Goal: Task Accomplishment & Management: Complete application form

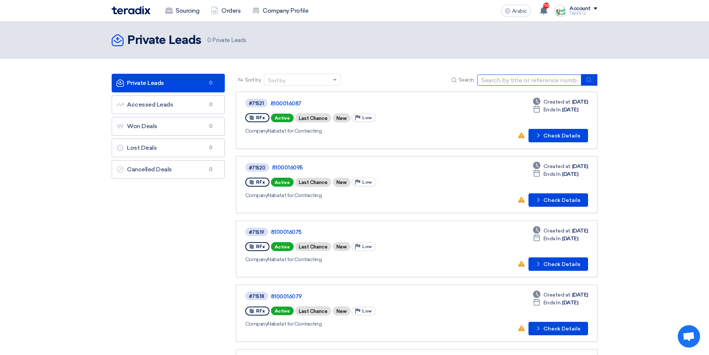
click at [525, 81] on input at bounding box center [529, 79] width 104 height 11
type input "71485"
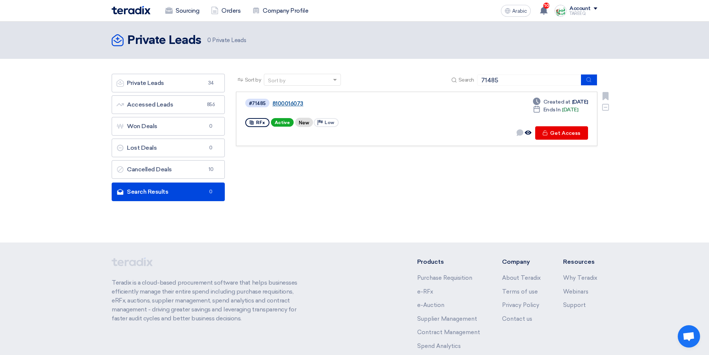
click at [281, 101] on font "8100016073" at bounding box center [288, 103] width 31 height 7
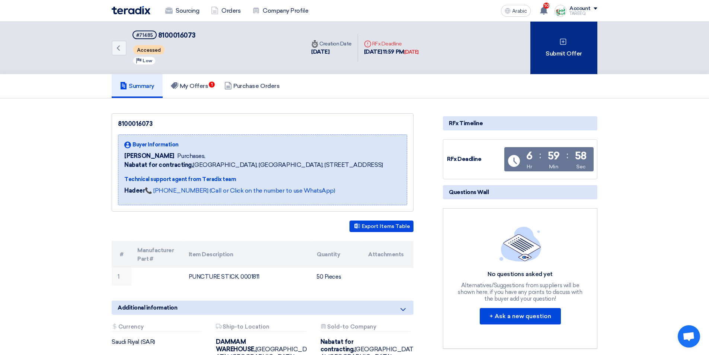
click at [560, 45] on icon at bounding box center [563, 41] width 7 height 7
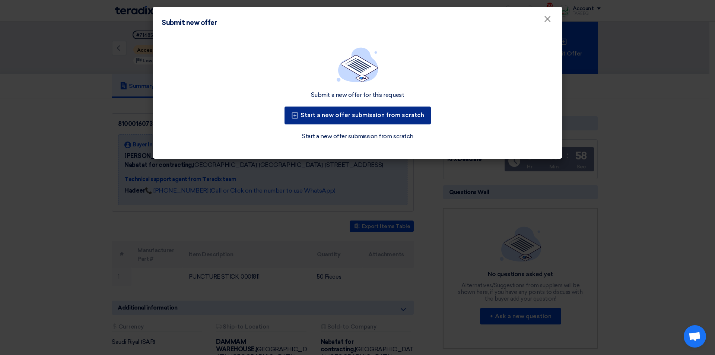
click at [413, 120] on button "Start a new offer submission from scratch" at bounding box center [357, 115] width 146 height 18
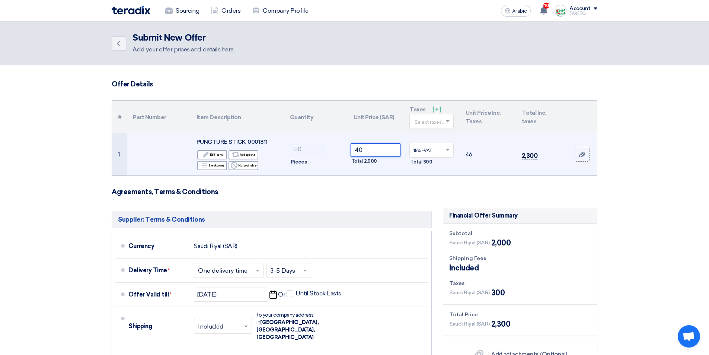
drag, startPoint x: 384, startPoint y: 149, endPoint x: 275, endPoint y: 163, distance: 109.9
click at [275, 163] on tr "1 PUNCTURE STICK, 0001811 Edit Edit item Alternative Add options Breakdown Reje…" at bounding box center [354, 154] width 485 height 42
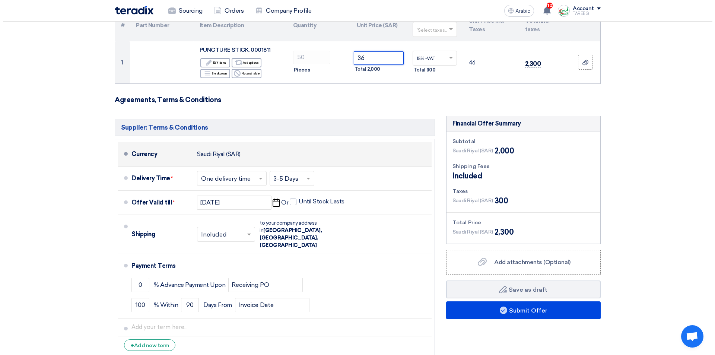
scroll to position [112, 0]
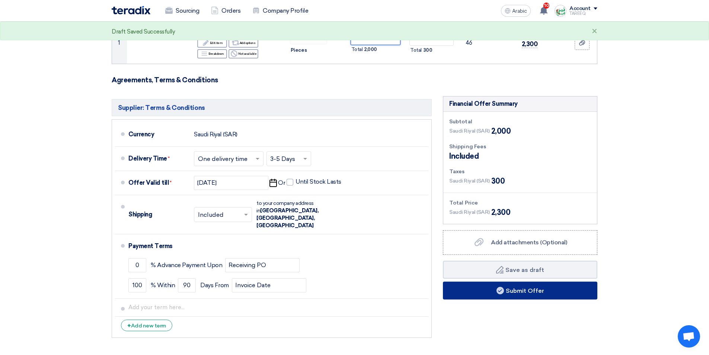
type input "36"
click at [477, 294] on button "Submit Offer" at bounding box center [520, 290] width 155 height 18
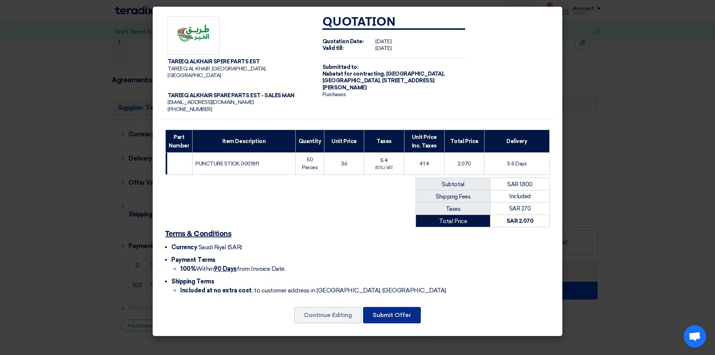
click at [383, 311] on font "Submit Offer" at bounding box center [392, 314] width 38 height 7
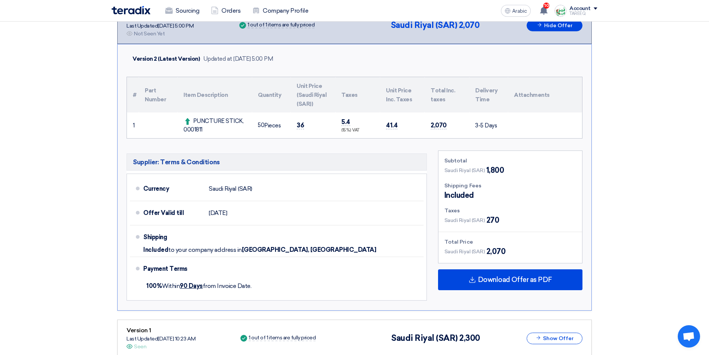
scroll to position [149, 0]
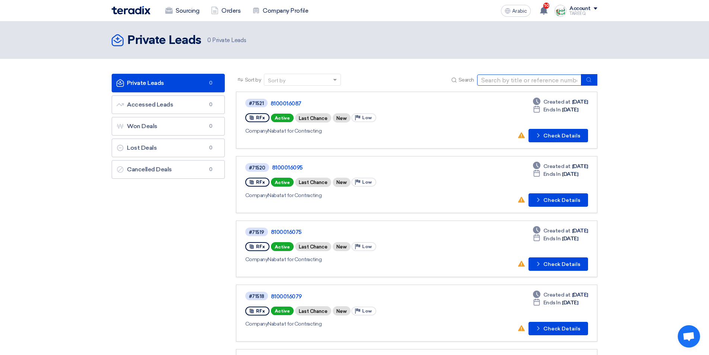
click at [497, 80] on input at bounding box center [529, 79] width 104 height 11
type input "70604"
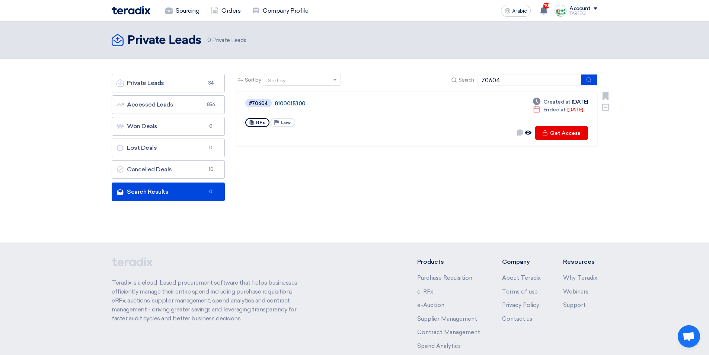
click at [288, 104] on font "8100015300" at bounding box center [290, 103] width 31 height 7
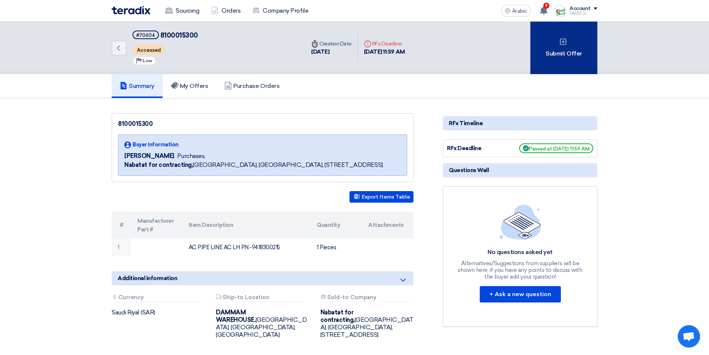
click at [558, 51] on font "Submit Offer" at bounding box center [564, 53] width 36 height 7
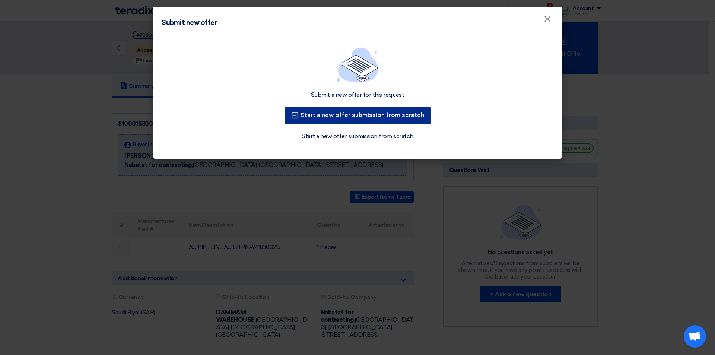
click at [401, 118] on font "Start a new offer submission from scratch" at bounding box center [362, 114] width 124 height 7
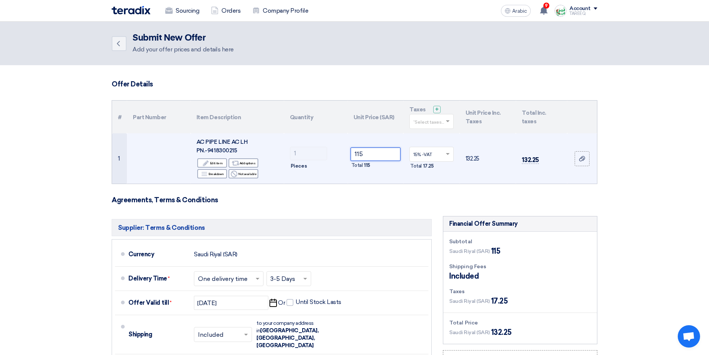
click at [392, 152] on input "115" at bounding box center [376, 153] width 50 height 13
click at [223, 150] on font "AC PIPE LINE AC LH PN.-9418300215" at bounding box center [222, 146] width 51 height 15
copy font "9418300215"
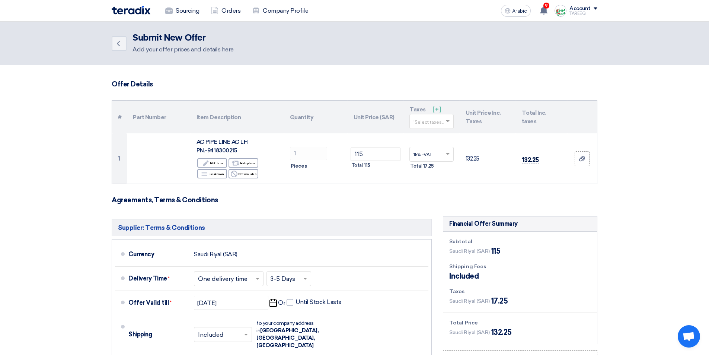
drag, startPoint x: 393, startPoint y: 80, endPoint x: 423, endPoint y: 71, distance: 31.6
click at [423, 71] on section "Offer Details # Part Number Item Description Quantity Unit Price (SAR) Taxes + …" at bounding box center [354, 275] width 709 height 420
drag, startPoint x: 345, startPoint y: 82, endPoint x: 357, endPoint y: 83, distance: 12.3
click at [357, 83] on h3 "Offer Details" at bounding box center [355, 84] width 486 height 8
click at [638, 180] on section "Offer Details # Part Number Item Description Quantity Unit Price (SAR) Taxes + …" at bounding box center [354, 275] width 709 height 420
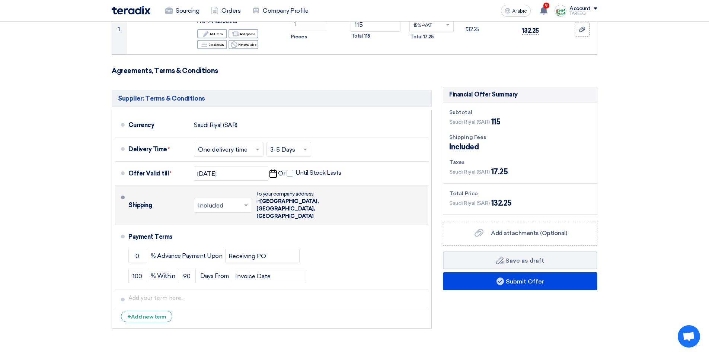
scroll to position [186, 0]
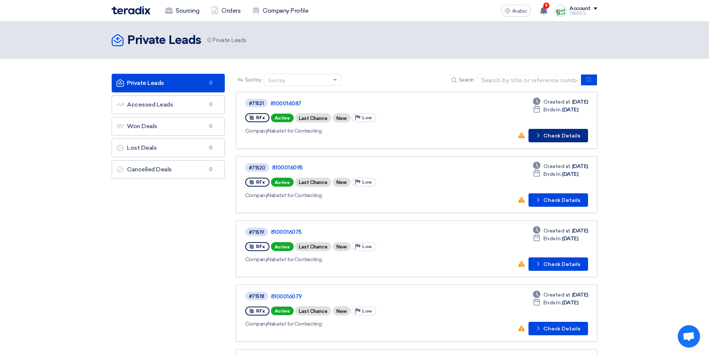
click at [572, 138] on font "Check Details" at bounding box center [562, 136] width 37 height 6
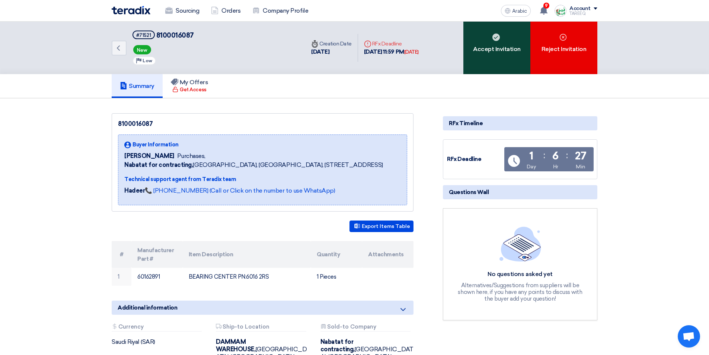
click at [507, 60] on div "Accept Invitation" at bounding box center [497, 48] width 67 height 52
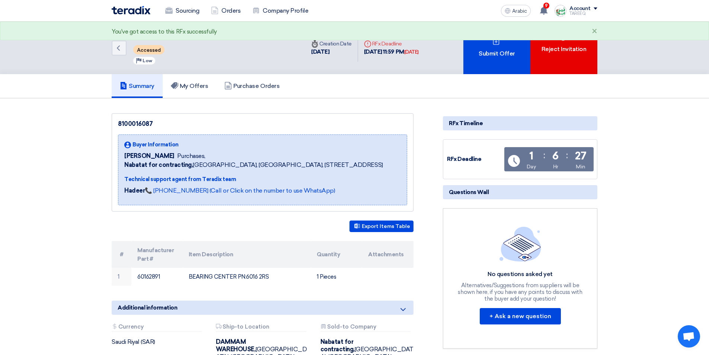
click at [506, 58] on div "Submit Offer" at bounding box center [497, 48] width 67 height 52
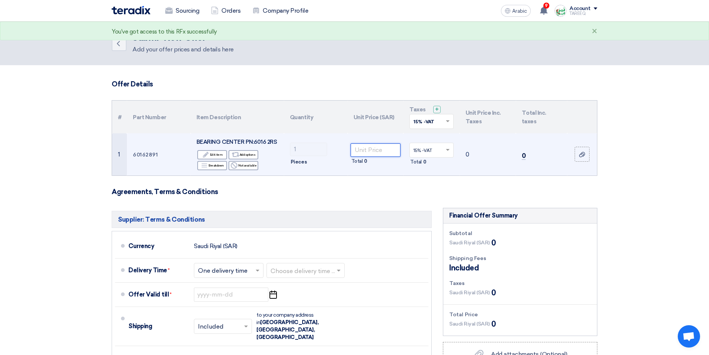
click at [376, 144] on input "number" at bounding box center [376, 149] width 50 height 13
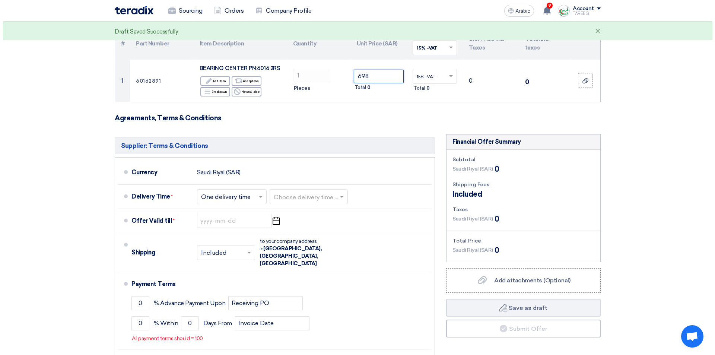
scroll to position [74, 0]
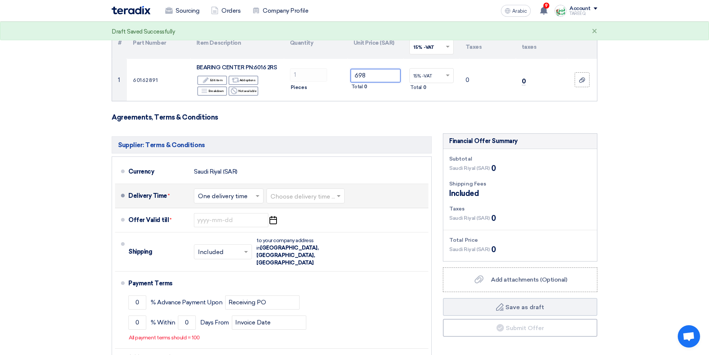
type input "698"
click at [229, 196] on input "text" at bounding box center [229, 196] width 62 height 11
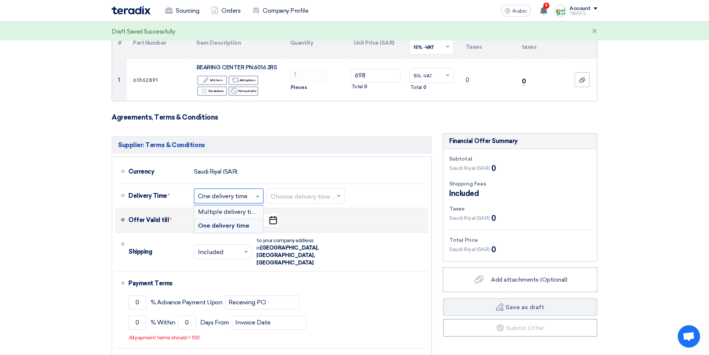
click at [384, 208] on li "Offer Valid till * Pick a date" at bounding box center [272, 220] width 314 height 24
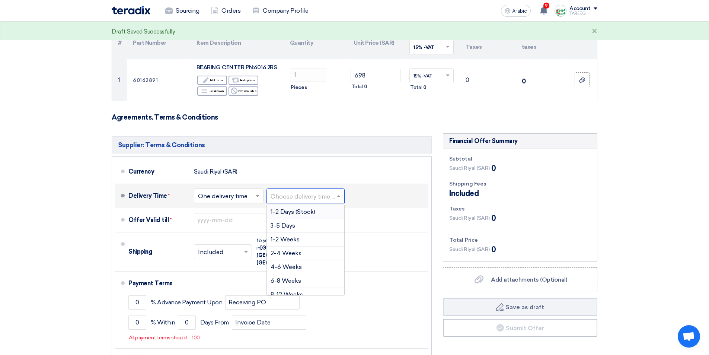
click at [330, 200] on input "text" at bounding box center [306, 196] width 71 height 11
click at [289, 228] on font "3-5 Days" at bounding box center [283, 225] width 25 height 7
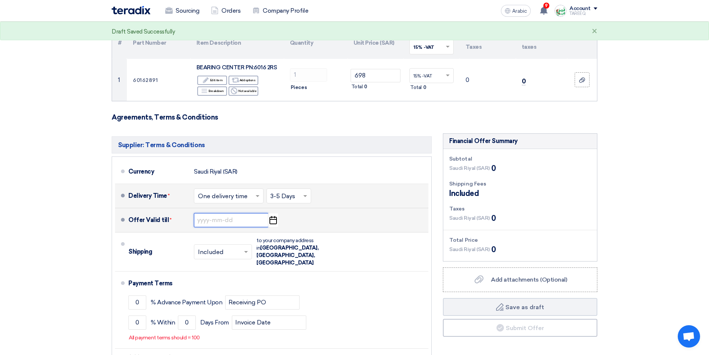
click at [226, 220] on input at bounding box center [231, 220] width 74 height 14
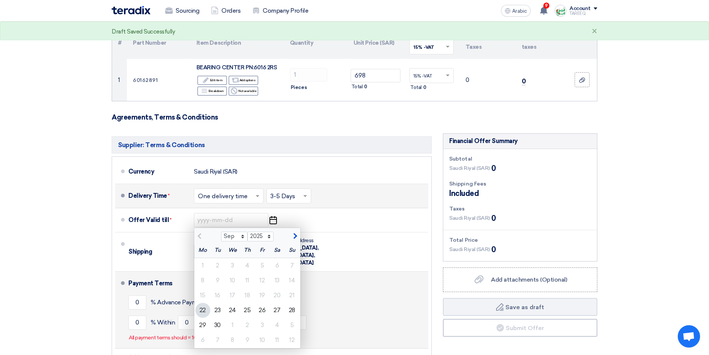
click at [202, 328] on font "29" at bounding box center [202, 324] width 7 height 7
type input "[DATE]"
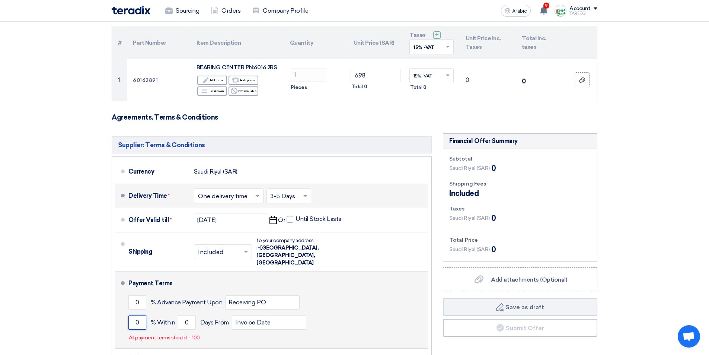
click at [133, 315] on input "0" at bounding box center [137, 322] width 18 height 14
type input "100"
click at [184, 315] on input "0" at bounding box center [187, 322] width 18 height 14
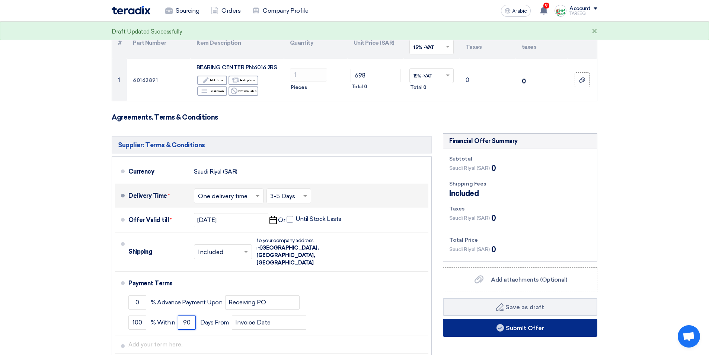
type input "90"
click at [481, 325] on button "Submit Offer" at bounding box center [520, 328] width 155 height 18
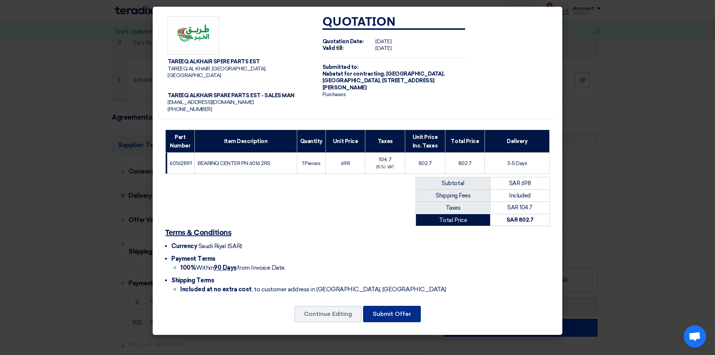
click at [380, 310] on font "Submit Offer" at bounding box center [392, 313] width 38 height 7
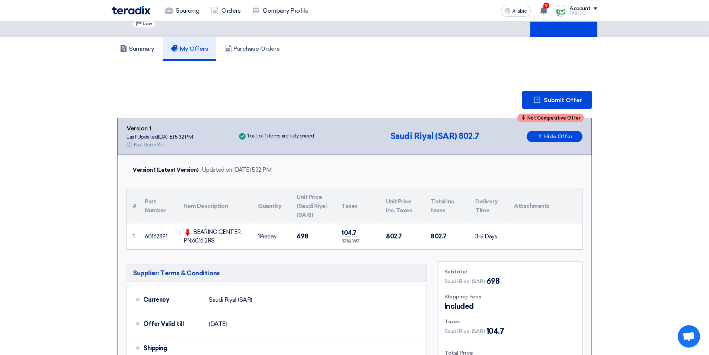
scroll to position [149, 0]
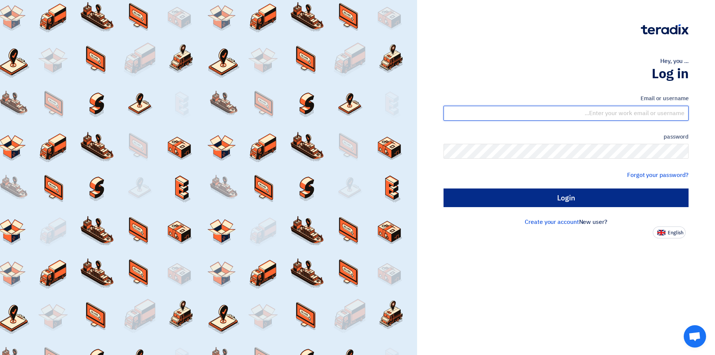
type input "[EMAIL_ADDRESS][DOMAIN_NAME]"
click at [525, 205] on input "Login" at bounding box center [565, 197] width 245 height 19
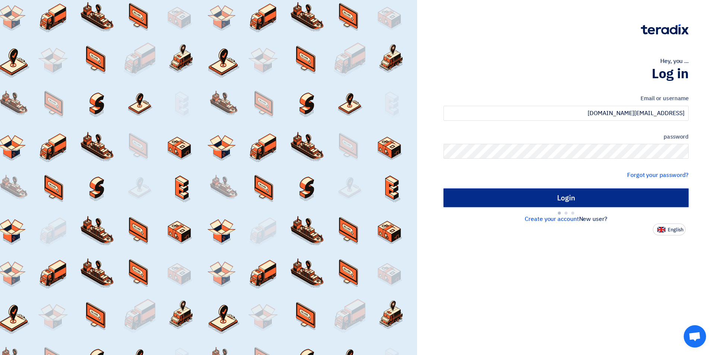
type input "Sign in"
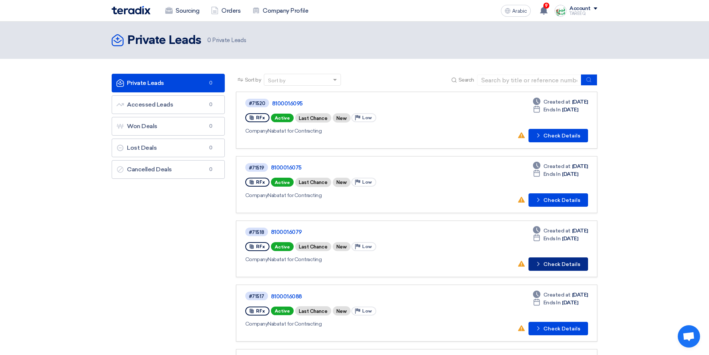
click at [551, 268] on button "Check details Check Details" at bounding box center [559, 263] width 60 height 13
click at [567, 197] on font "Check Details" at bounding box center [562, 200] width 37 height 6
click at [559, 131] on button "Check details Check Details" at bounding box center [559, 135] width 60 height 13
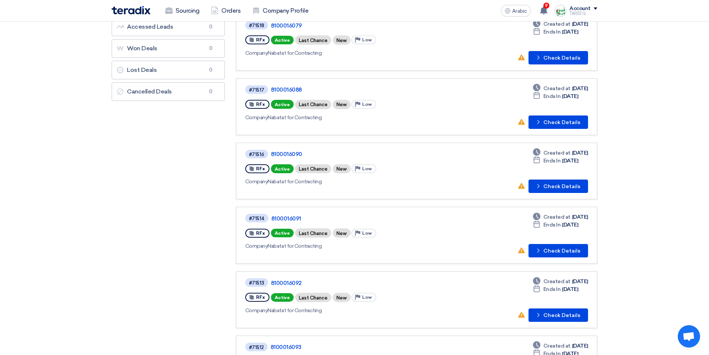
scroll to position [112, 0]
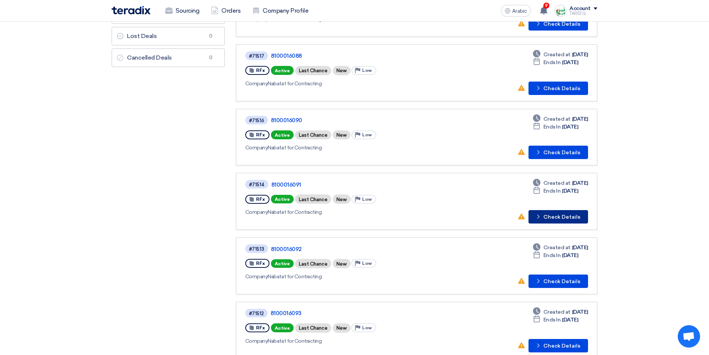
click at [562, 214] on font "Check Details" at bounding box center [562, 217] width 37 height 6
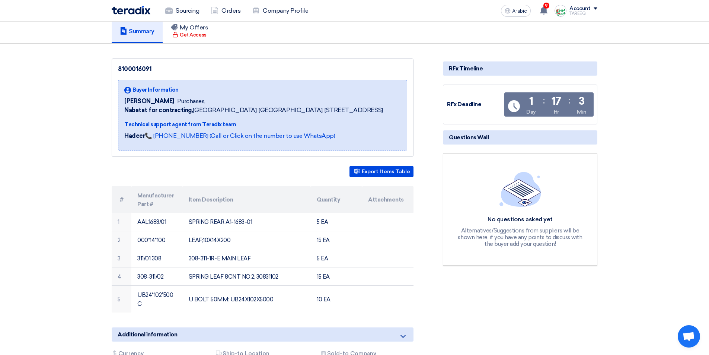
scroll to position [74, 0]
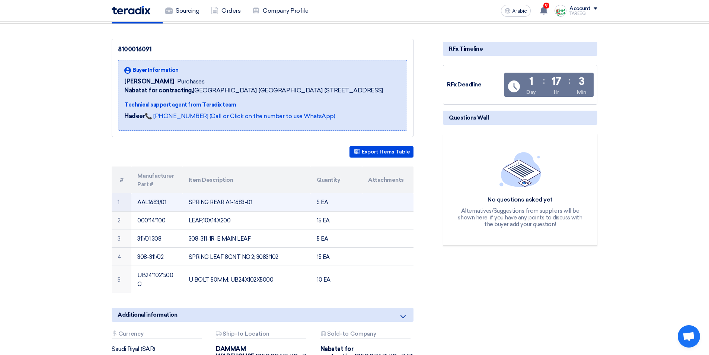
click at [156, 201] on font "AAL1683/01" at bounding box center [151, 202] width 29 height 7
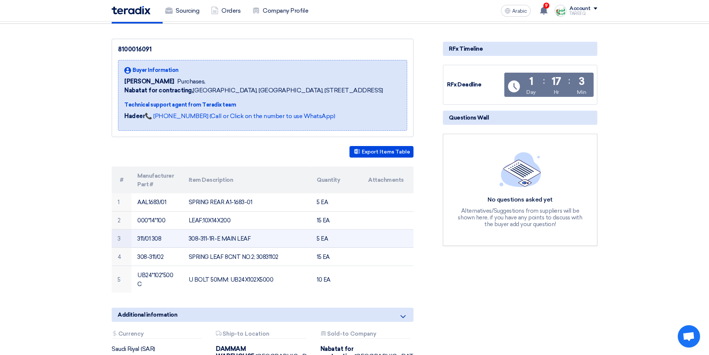
copy font "AAL1683"
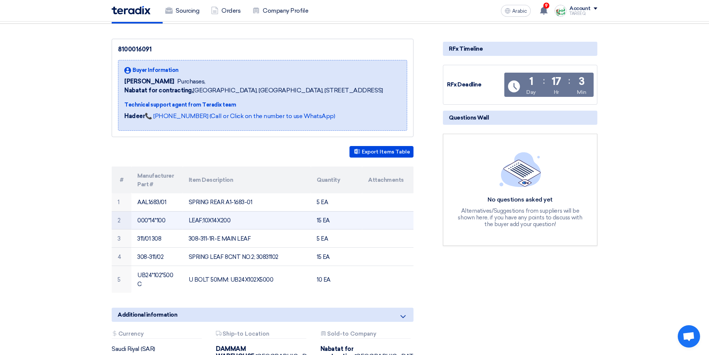
click at [293, 224] on td "LEAF;10X14X200" at bounding box center [247, 220] width 128 height 18
click at [292, 225] on td "LEAF;10X14X200" at bounding box center [247, 220] width 128 height 18
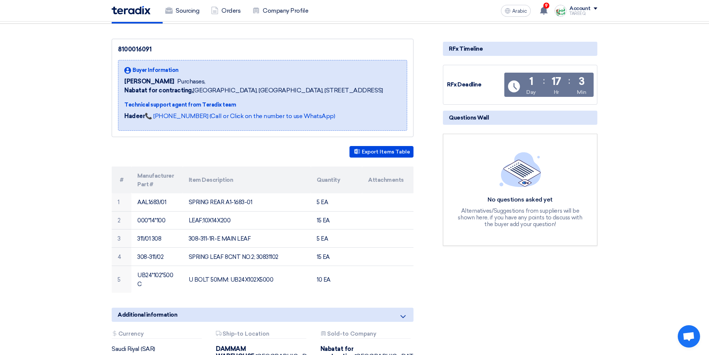
click at [137, 48] on font "8100016091" at bounding box center [135, 49] width 34 height 7
copy font "8100016091"
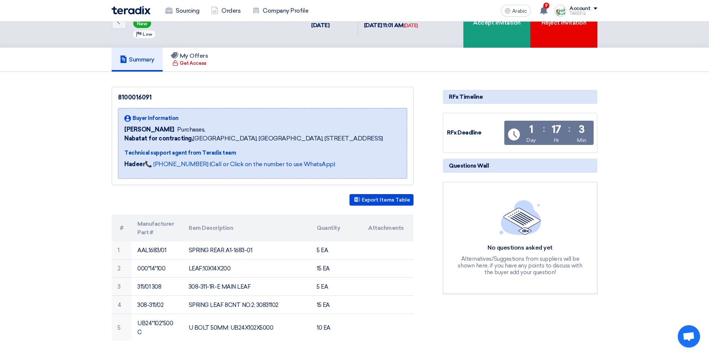
scroll to position [112, 0]
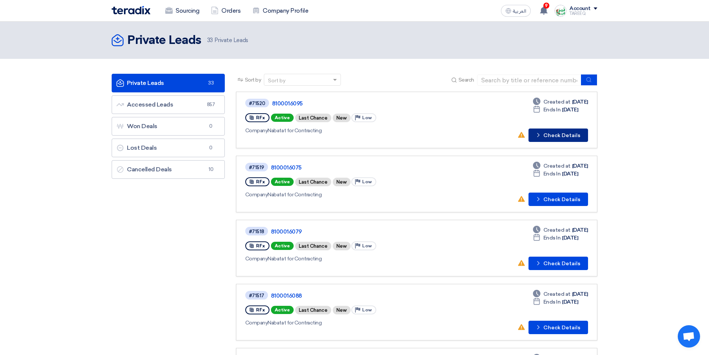
click at [560, 137] on button "Check details Check Details" at bounding box center [559, 134] width 60 height 13
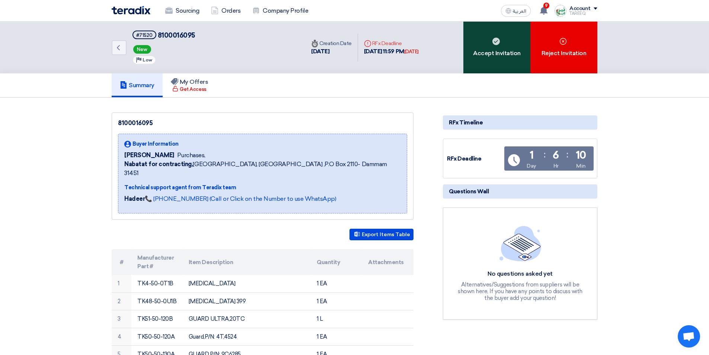
drag, startPoint x: 492, startPoint y: 50, endPoint x: 486, endPoint y: 48, distance: 5.9
click at [493, 49] on div "Accept Invitation" at bounding box center [497, 48] width 67 height 52
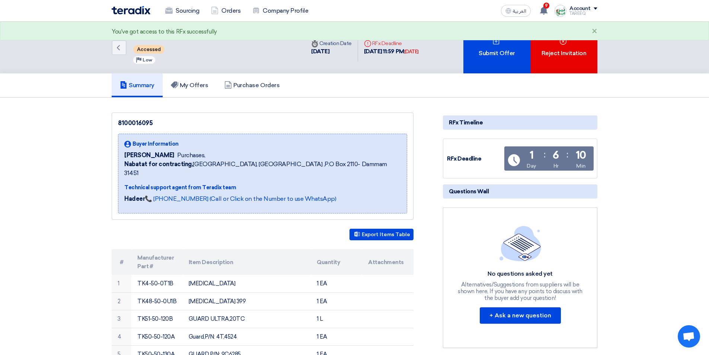
click at [486, 48] on div "Submit Offer" at bounding box center [497, 48] width 67 height 52
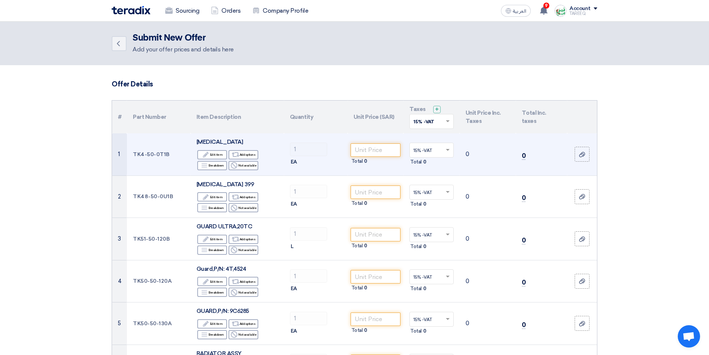
click at [150, 154] on td "TK4-50-0T1B" at bounding box center [159, 154] width 64 height 42
copy tr "TK4-50-0T1B"
click at [392, 142] on td "Total 0" at bounding box center [376, 154] width 56 height 42
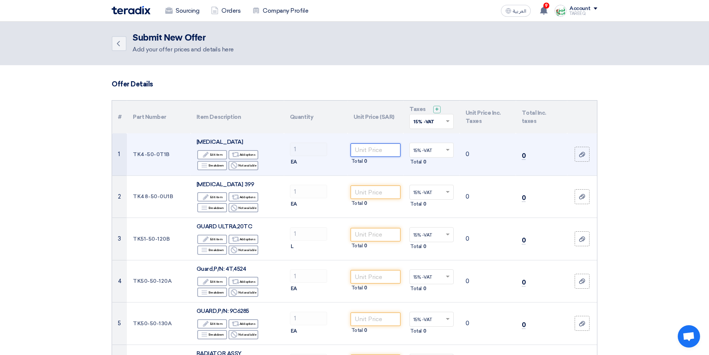
click at [382, 152] on input "number" at bounding box center [376, 149] width 50 height 13
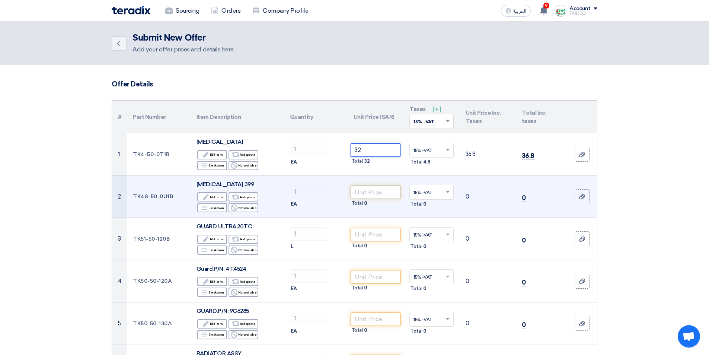
type input "32"
click at [380, 192] on input "number" at bounding box center [376, 191] width 50 height 13
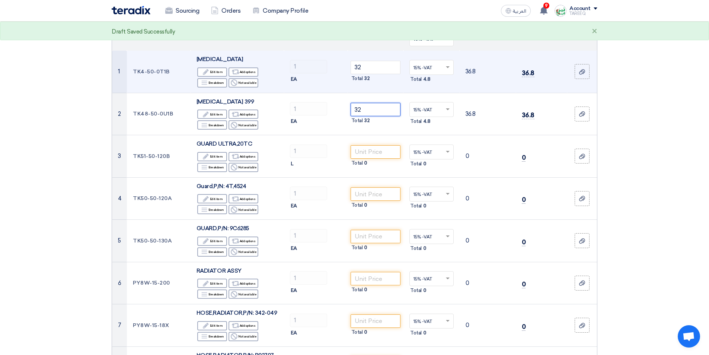
scroll to position [112, 0]
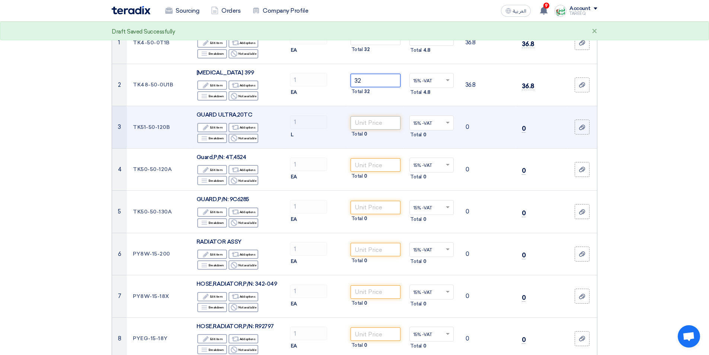
type input "32"
click at [375, 118] on input "number" at bounding box center [376, 122] width 50 height 13
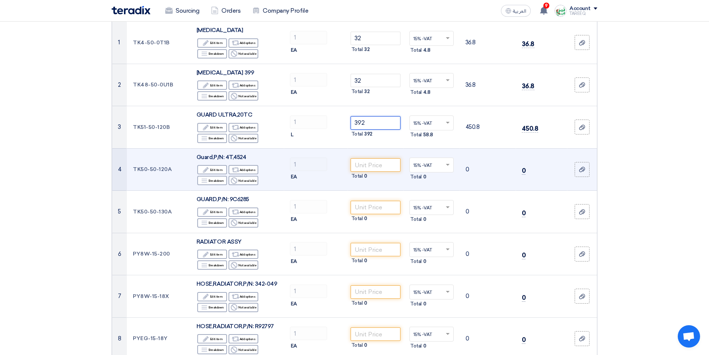
type input "392"
click at [378, 168] on input "number" at bounding box center [376, 164] width 50 height 13
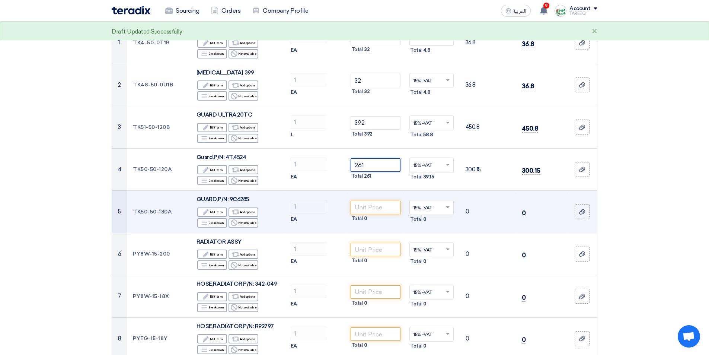
type input "261"
drag, startPoint x: 362, startPoint y: 206, endPoint x: 370, endPoint y: 206, distance: 7.8
click at [363, 206] on input "number" at bounding box center [376, 207] width 50 height 13
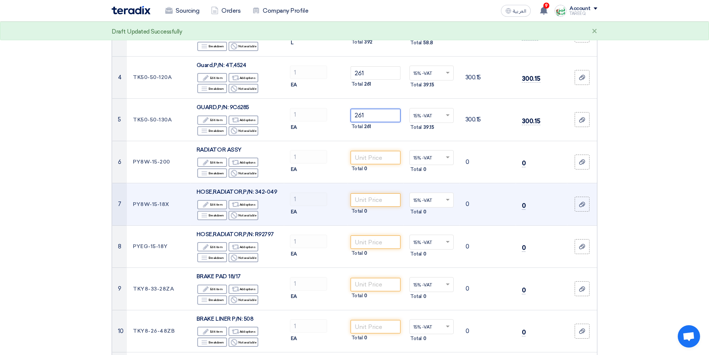
scroll to position [223, 0]
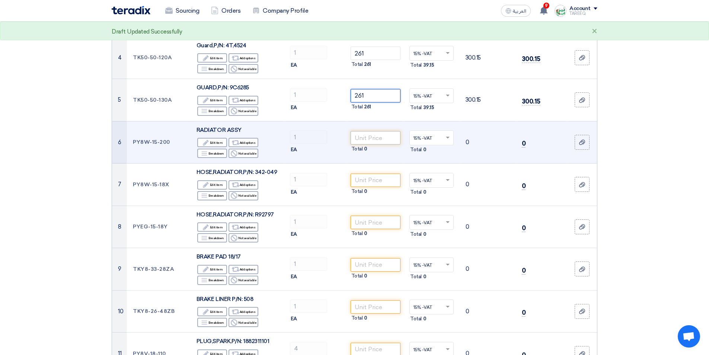
type input "261"
click at [382, 140] on input "number" at bounding box center [376, 137] width 50 height 13
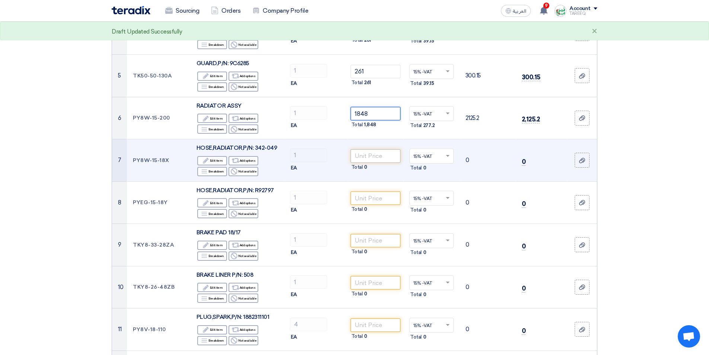
scroll to position [261, 0]
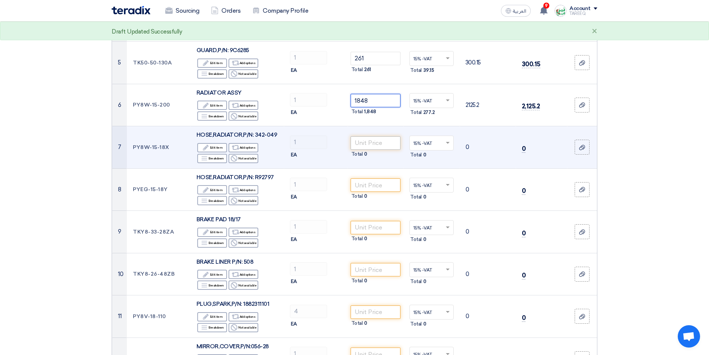
type input "1848"
click at [372, 144] on input "number" at bounding box center [376, 142] width 50 height 13
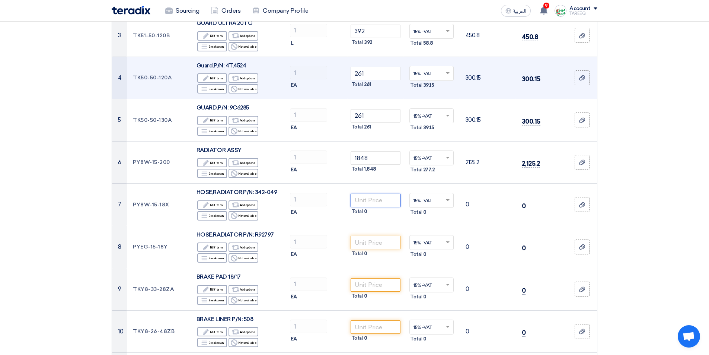
scroll to position [223, 0]
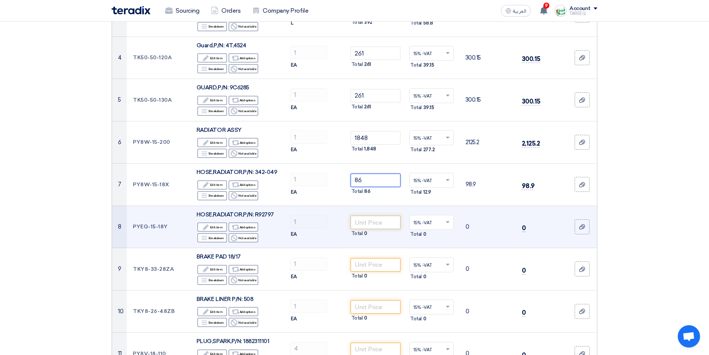
type input "86"
click at [376, 227] on input "number" at bounding box center [376, 222] width 50 height 13
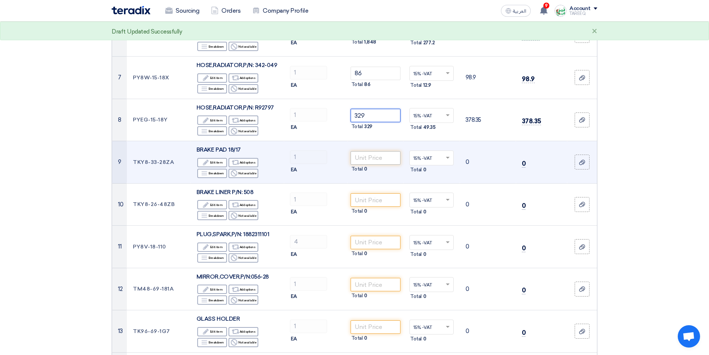
scroll to position [335, 0]
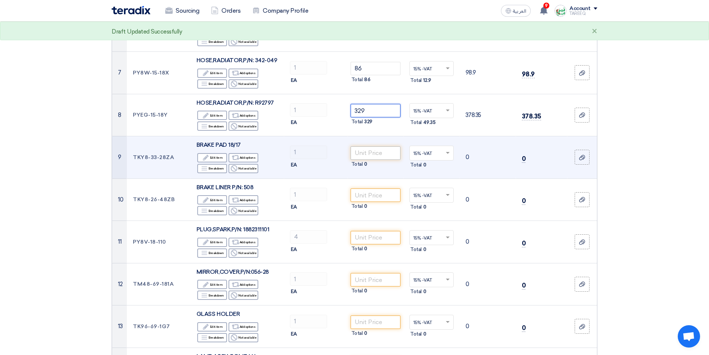
type input "329"
click at [362, 154] on input "number" at bounding box center [376, 152] width 50 height 13
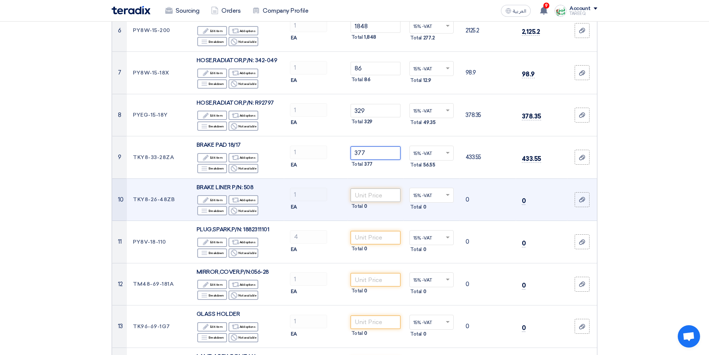
type input "377"
click at [375, 195] on input "number" at bounding box center [376, 194] width 50 height 13
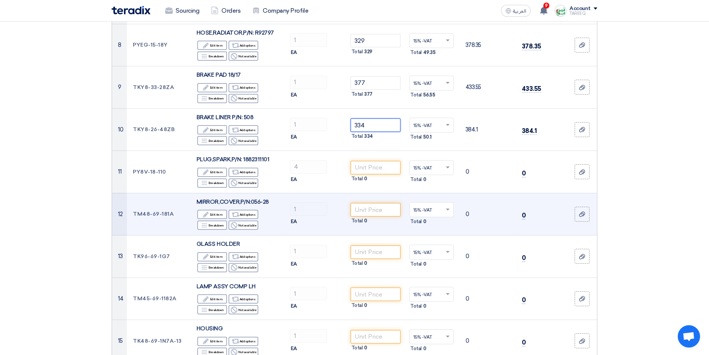
scroll to position [447, 0]
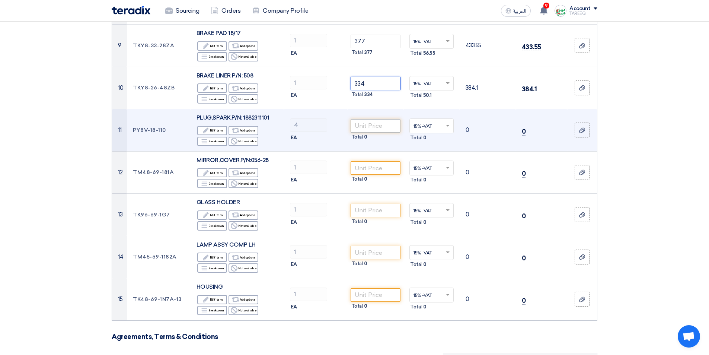
type input "334"
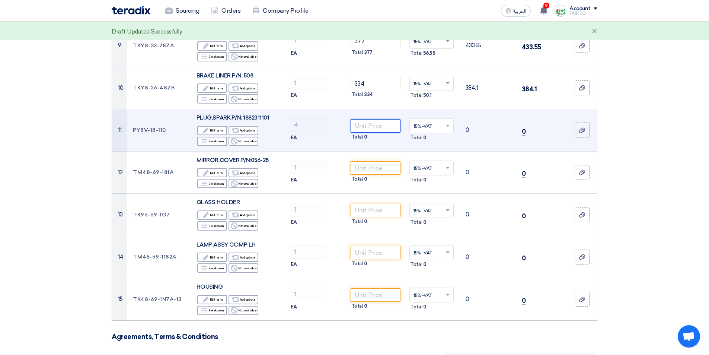
click at [370, 133] on input "number" at bounding box center [376, 125] width 50 height 13
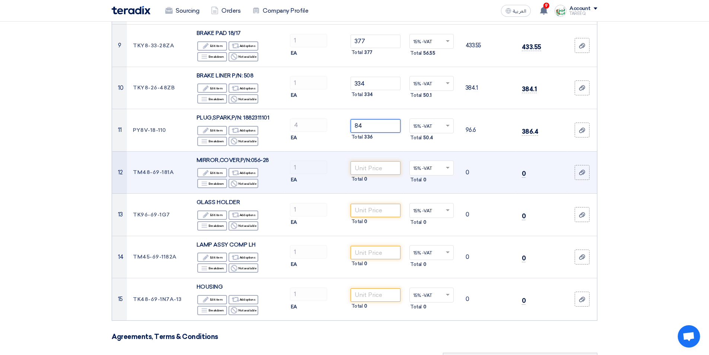
type input "84"
click at [369, 175] on input "number" at bounding box center [376, 167] width 50 height 13
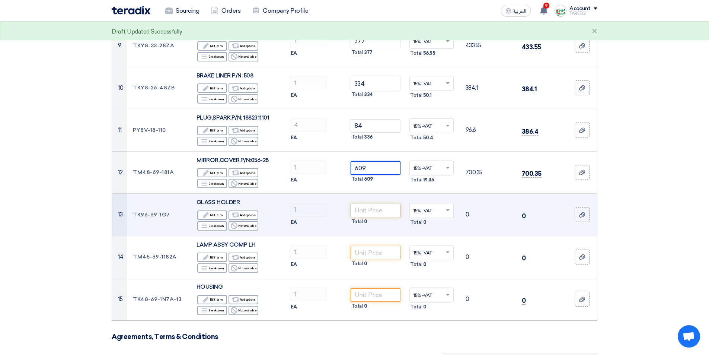
type input "609"
click at [362, 217] on input "number" at bounding box center [376, 210] width 50 height 13
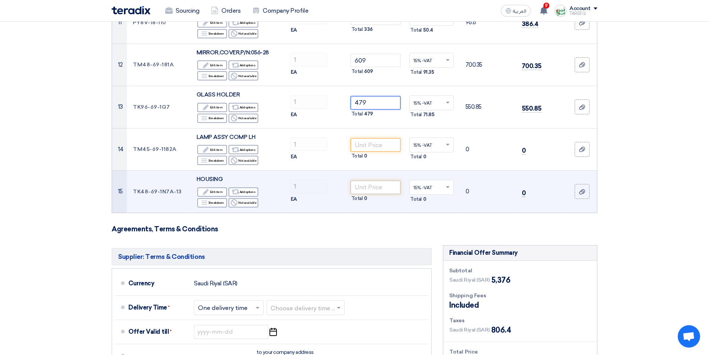
scroll to position [559, 0]
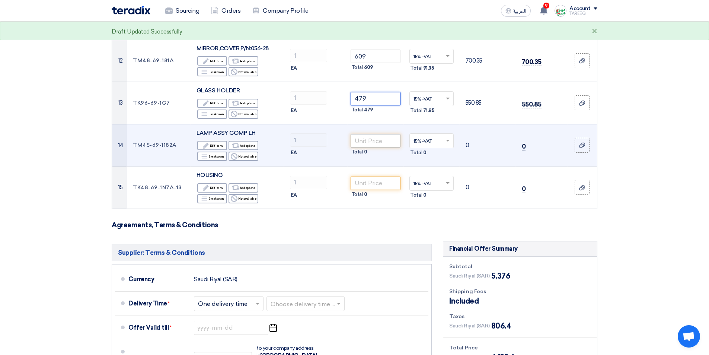
type input "479"
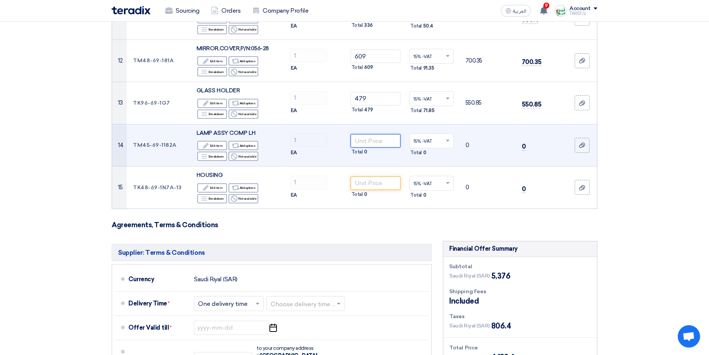
click at [370, 147] on input "number" at bounding box center [376, 140] width 50 height 13
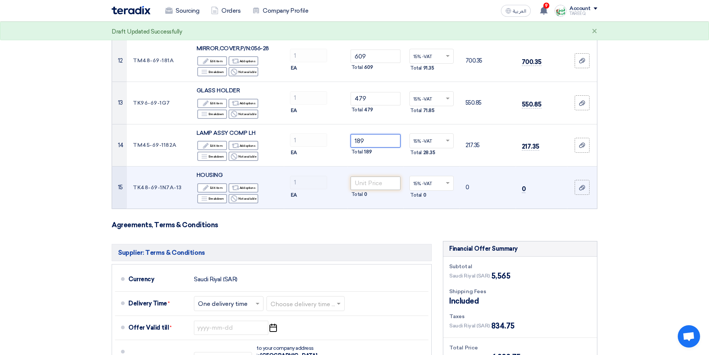
type input "189"
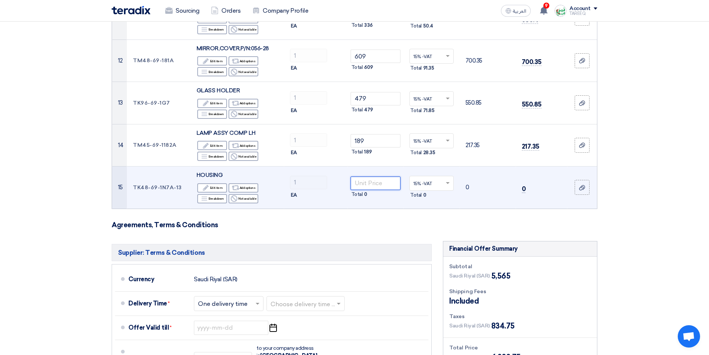
click at [380, 190] on input "number" at bounding box center [376, 182] width 50 height 13
click at [369, 190] on input "number" at bounding box center [376, 182] width 50 height 13
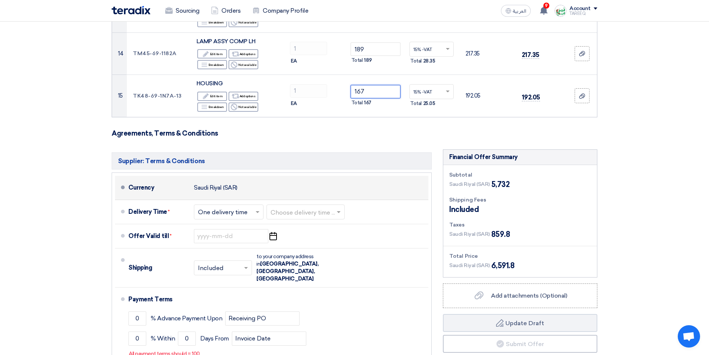
scroll to position [670, 0]
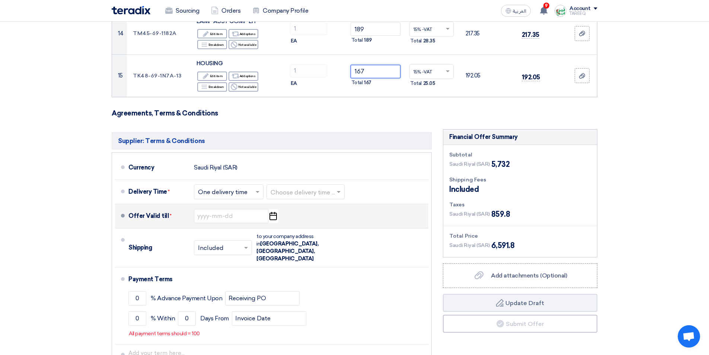
type input "167"
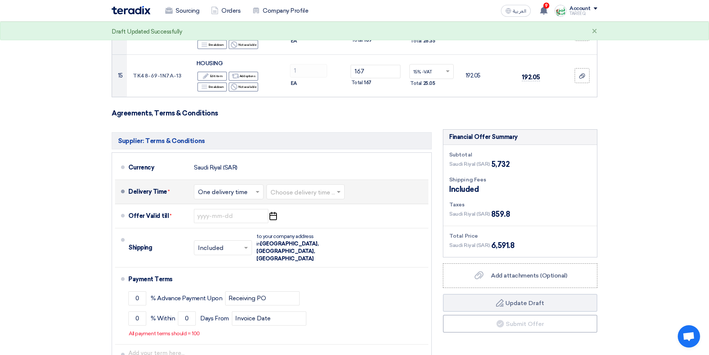
click at [309, 198] on input "text" at bounding box center [306, 192] width 71 height 11
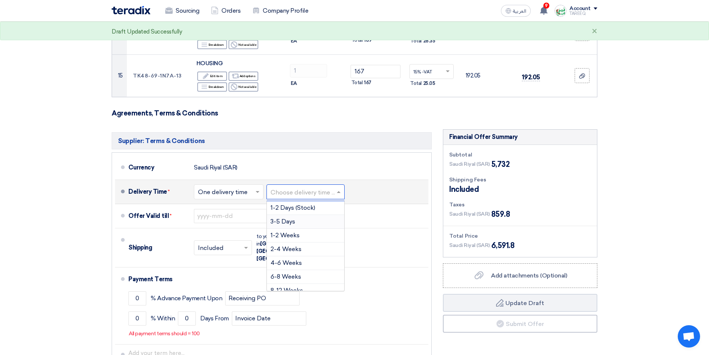
click at [292, 225] on span "3-5 Days" at bounding box center [283, 221] width 25 height 7
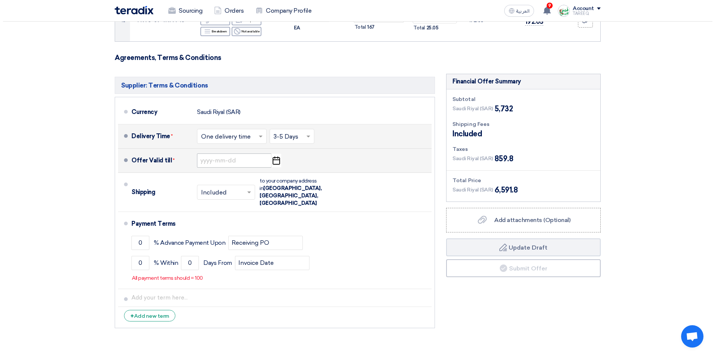
scroll to position [745, 0]
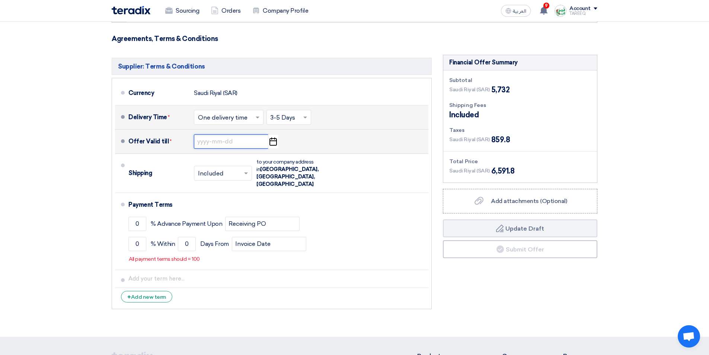
click at [235, 149] on input at bounding box center [231, 141] width 74 height 14
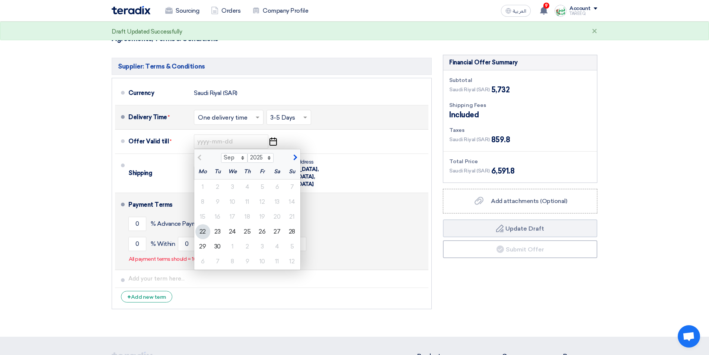
click at [204, 254] on div "29" at bounding box center [202, 246] width 15 height 15
type input "9/29/2025"
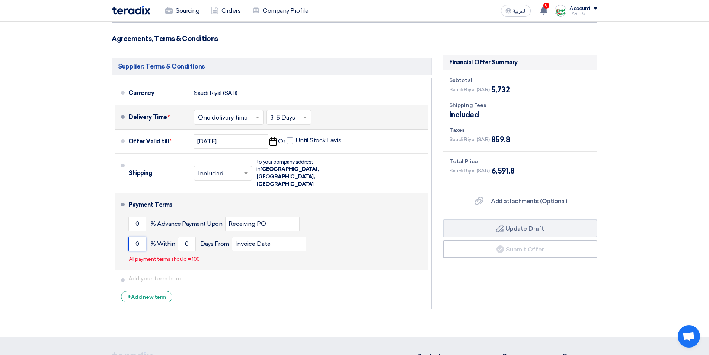
click at [132, 238] on input "0" at bounding box center [137, 244] width 18 height 14
type input "100"
click at [178, 237] on input "0" at bounding box center [187, 244] width 18 height 14
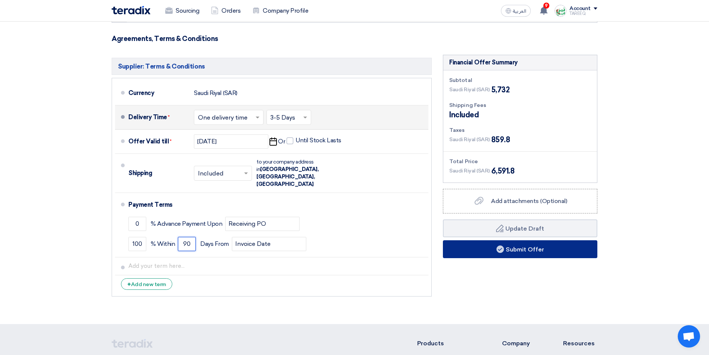
type input "90"
click at [490, 258] on button "Submit Offer" at bounding box center [520, 249] width 155 height 18
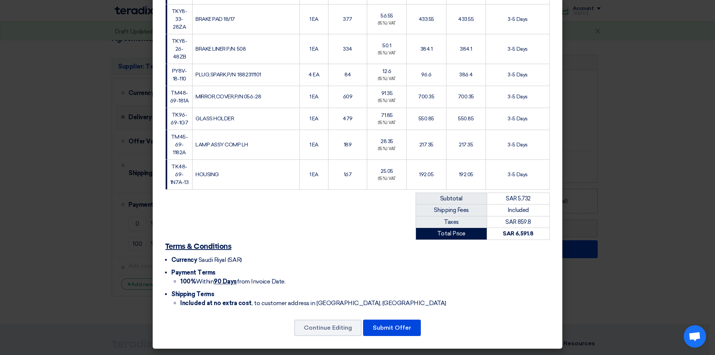
scroll to position [356, 0]
click at [394, 329] on button "Submit Offer" at bounding box center [392, 327] width 58 height 16
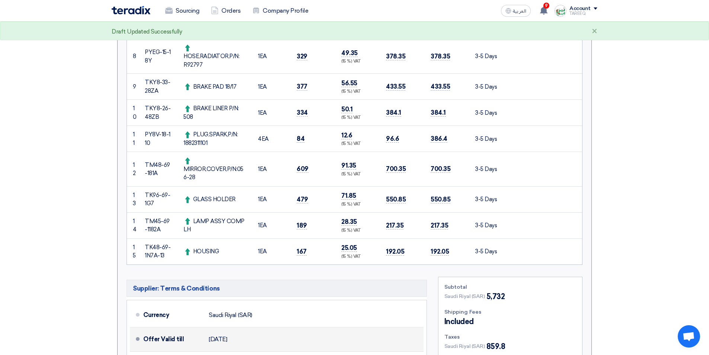
scroll to position [484, 0]
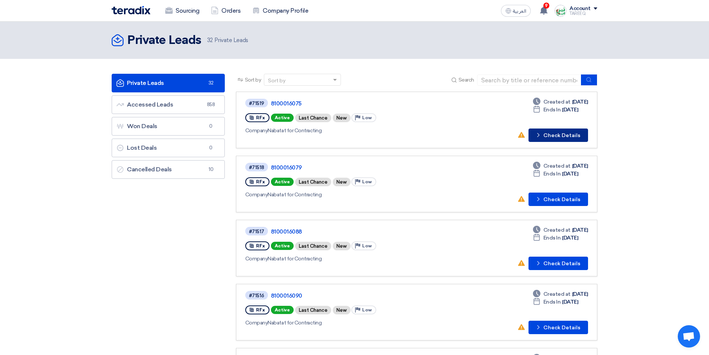
click at [540, 136] on use at bounding box center [538, 135] width 2 height 4
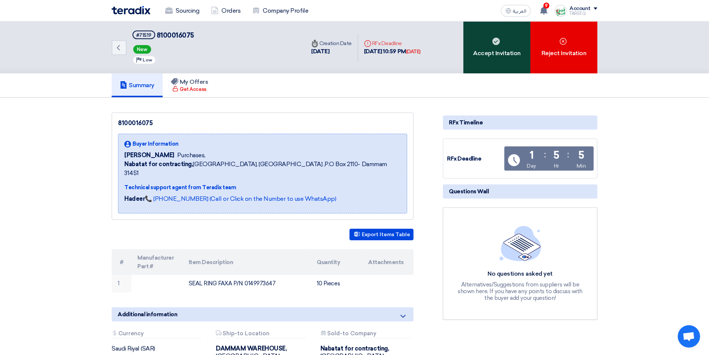
click at [485, 48] on div "Accept Invitation" at bounding box center [497, 48] width 67 height 52
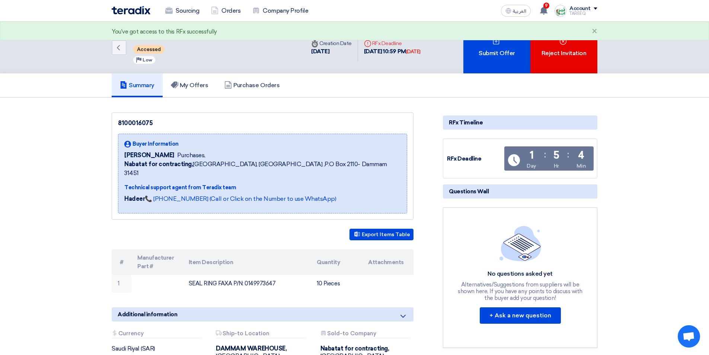
click at [485, 48] on div "Submit Offer" at bounding box center [497, 48] width 67 height 52
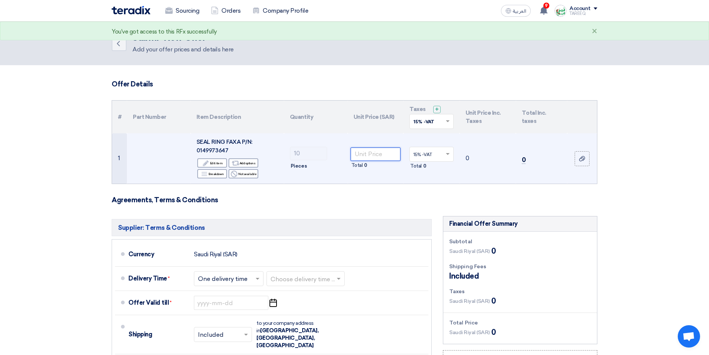
click at [385, 156] on input "number" at bounding box center [376, 153] width 50 height 13
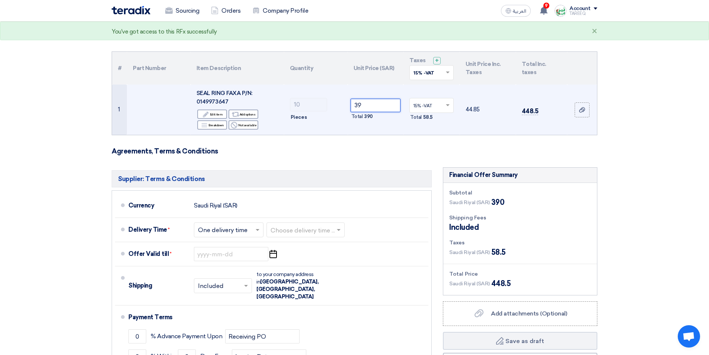
scroll to position [74, 0]
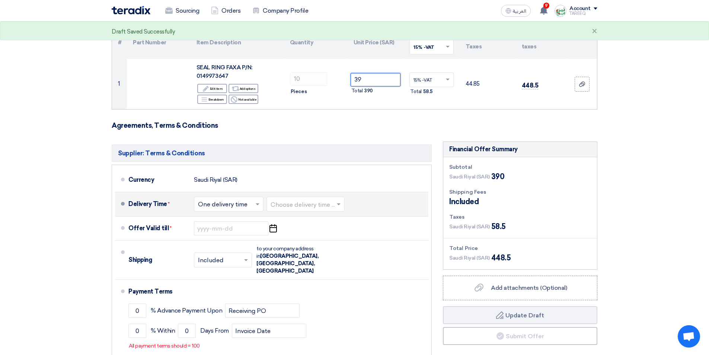
type input "39"
click at [300, 206] on input "text" at bounding box center [306, 205] width 71 height 11
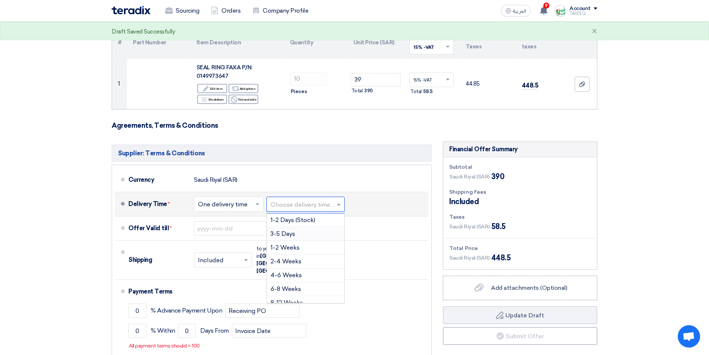
click at [287, 237] on div "3-5 Days" at bounding box center [305, 234] width 77 height 14
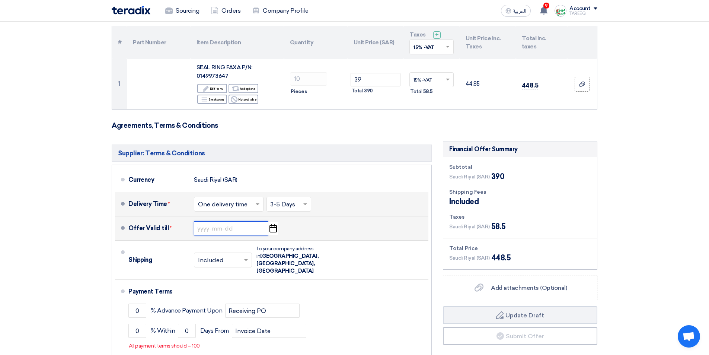
click at [248, 223] on input at bounding box center [231, 228] width 74 height 14
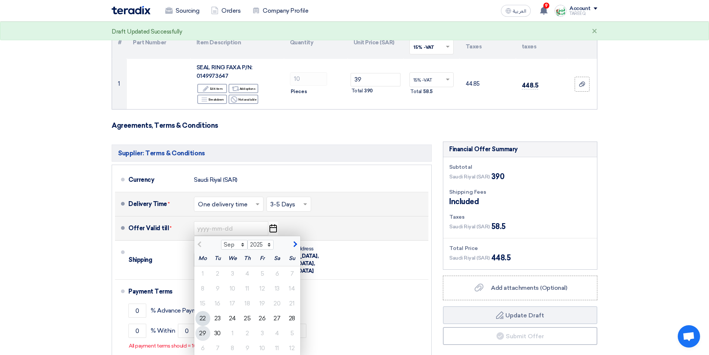
click at [200, 335] on div "29" at bounding box center [202, 333] width 15 height 15
type input "[DATE]"
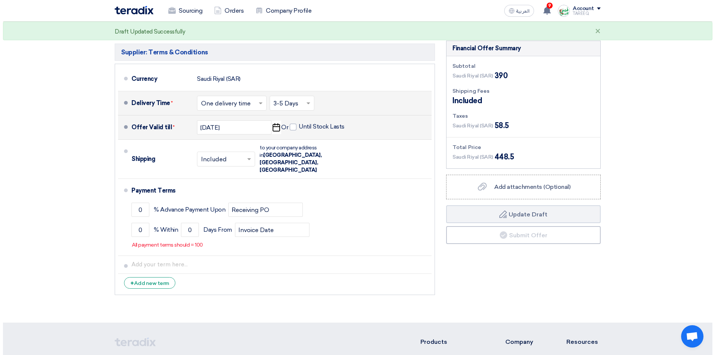
scroll to position [186, 0]
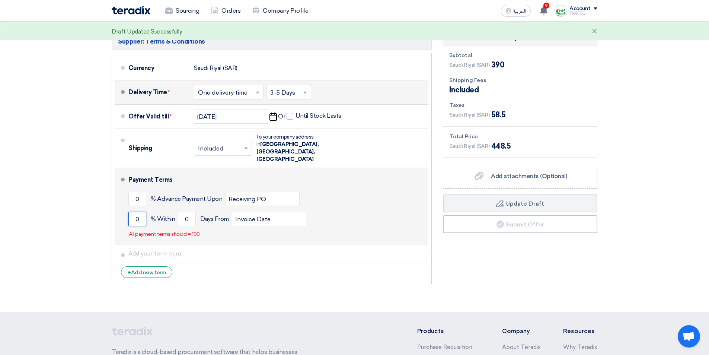
click at [133, 212] on input "0" at bounding box center [137, 219] width 18 height 14
type input "100"
click at [184, 212] on input "0" at bounding box center [187, 219] width 18 height 14
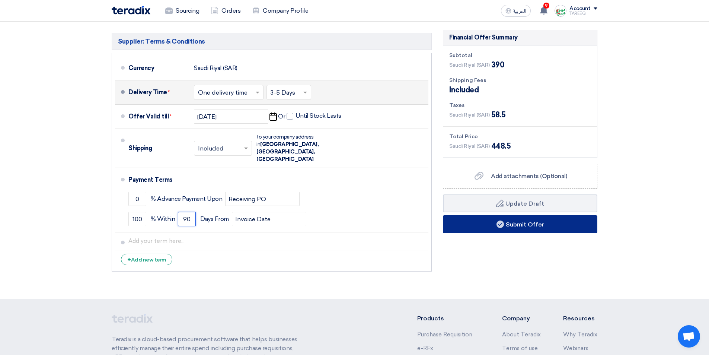
type input "90"
click at [451, 228] on button "Submit Offer" at bounding box center [520, 224] width 155 height 18
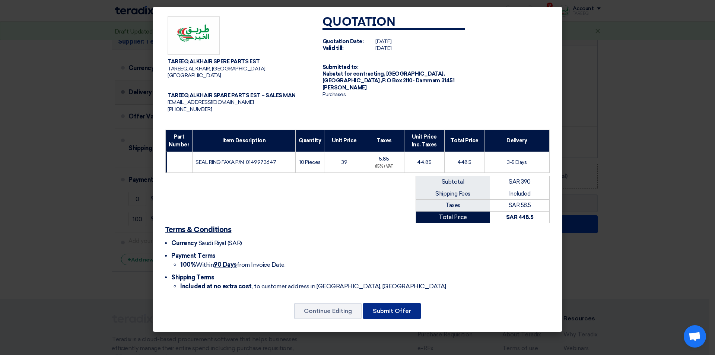
click at [398, 309] on button "Submit Offer" at bounding box center [392, 311] width 58 height 16
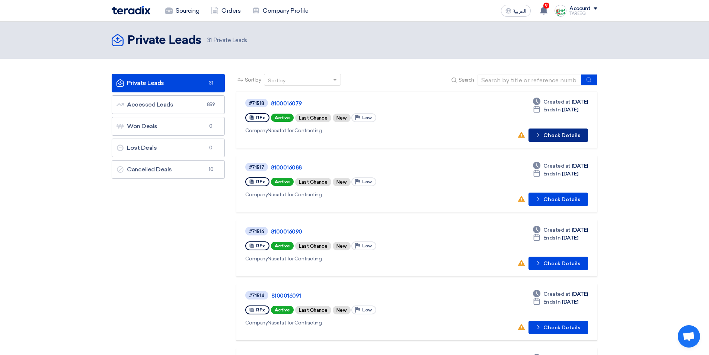
click at [554, 138] on button "Check details Check Details" at bounding box center [559, 134] width 60 height 13
click at [575, 195] on button "Check details Check Details" at bounding box center [559, 198] width 60 height 13
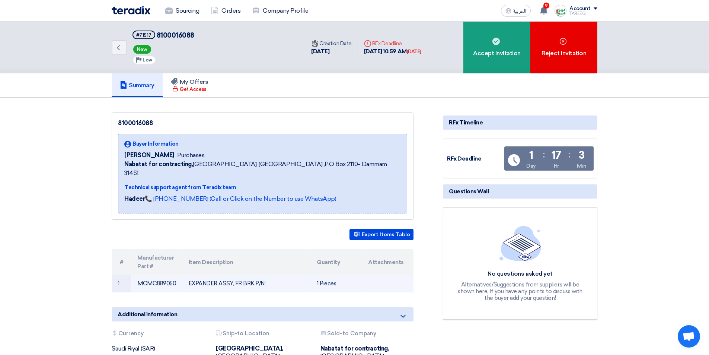
click at [161, 275] on td "MCMC889050" at bounding box center [156, 283] width 51 height 17
click at [162, 275] on td "MCMC889050" at bounding box center [156, 283] width 51 height 17
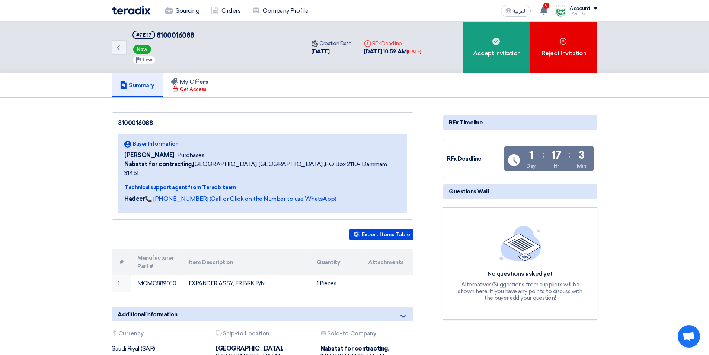
copy td "MCMC889050"
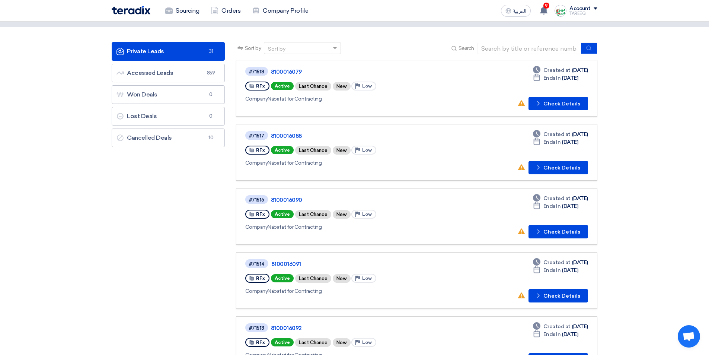
scroll to position [112, 0]
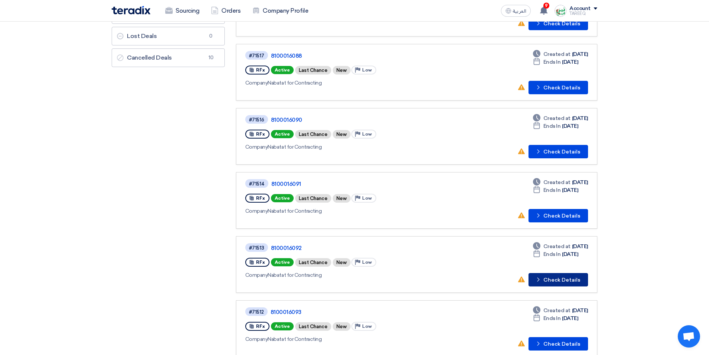
click at [557, 281] on button "Check details Check Details" at bounding box center [559, 279] width 60 height 13
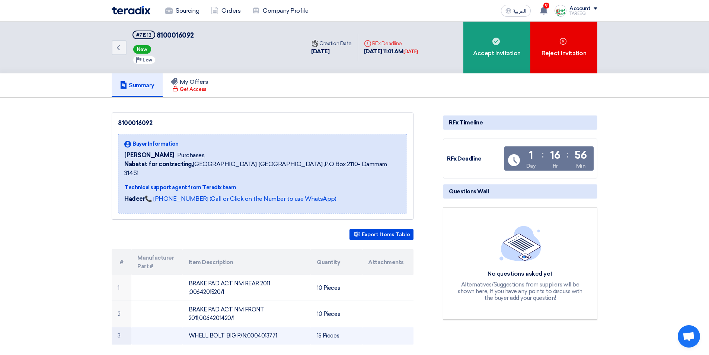
click at [268, 327] on td "WHELL BOLT BIG P/N:0004013771" at bounding box center [247, 335] width 128 height 17
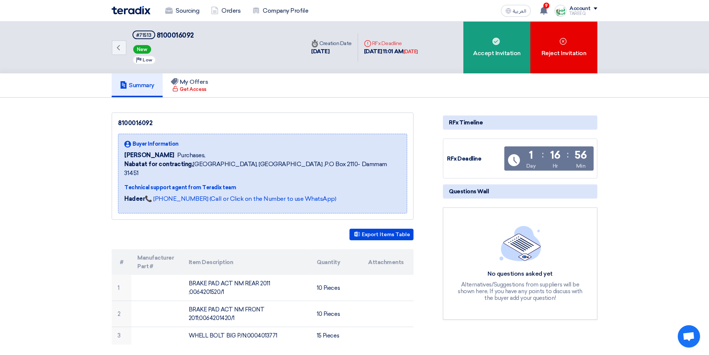
copy td "0004013771"
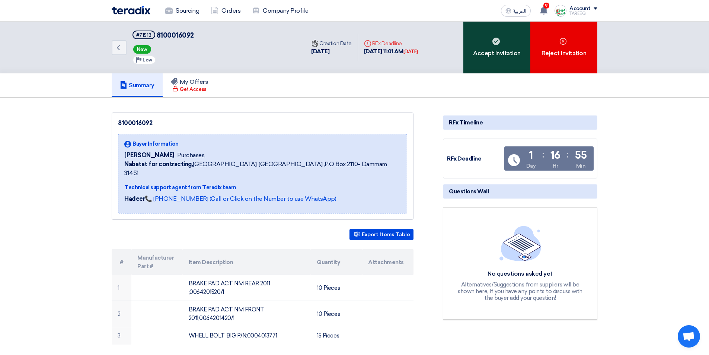
click at [505, 60] on div "Accept Invitation" at bounding box center [497, 48] width 67 height 52
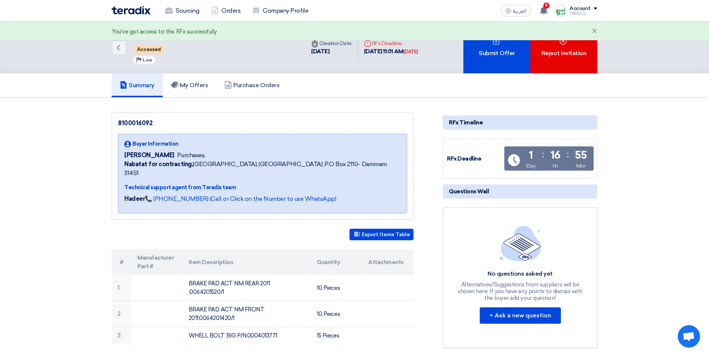
click at [505, 60] on div "Submit Offer" at bounding box center [497, 48] width 67 height 52
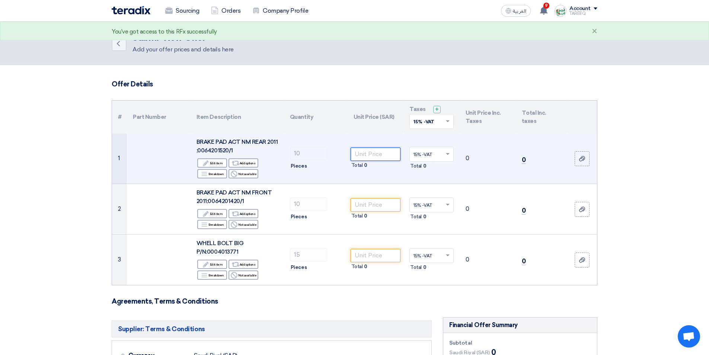
drag, startPoint x: 391, startPoint y: 154, endPoint x: 387, endPoint y: 149, distance: 6.4
click at [390, 154] on input "number" at bounding box center [376, 153] width 50 height 13
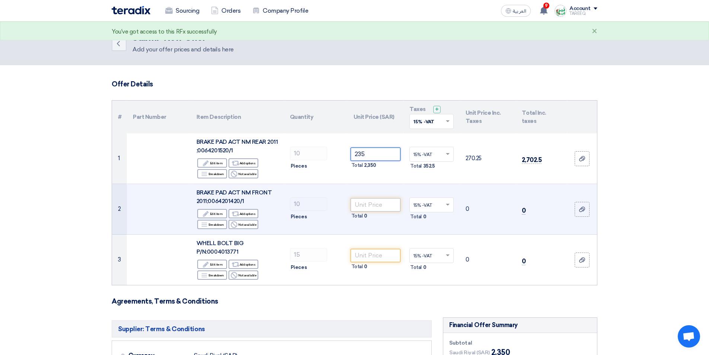
type input "235"
drag, startPoint x: 371, startPoint y: 205, endPoint x: 360, endPoint y: 204, distance: 11.6
click at [371, 205] on input "number" at bounding box center [376, 204] width 50 height 13
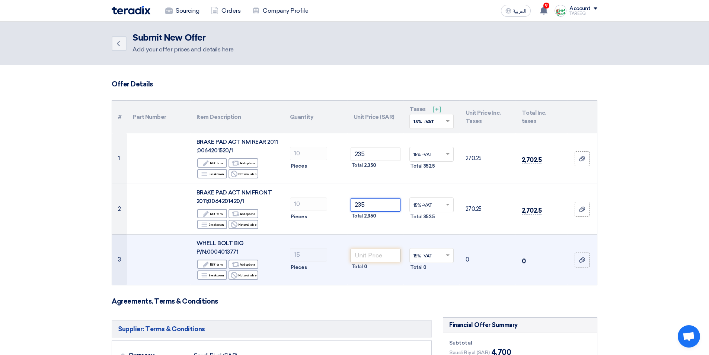
type input "235"
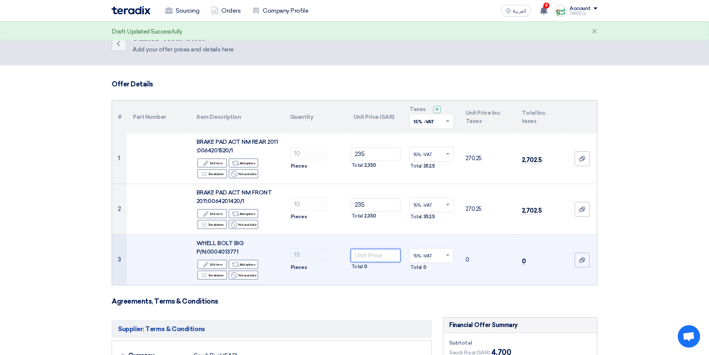
click at [377, 261] on input "number" at bounding box center [376, 255] width 50 height 13
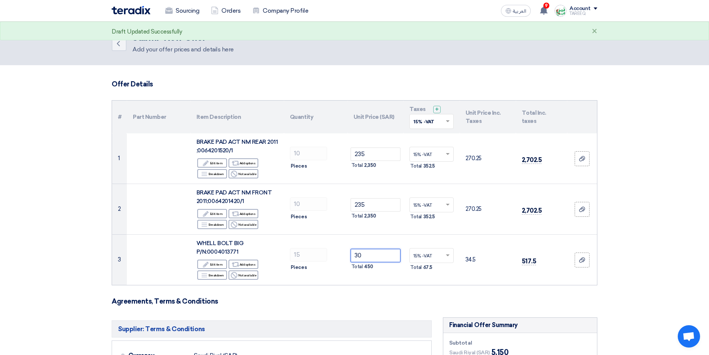
scroll to position [149, 0]
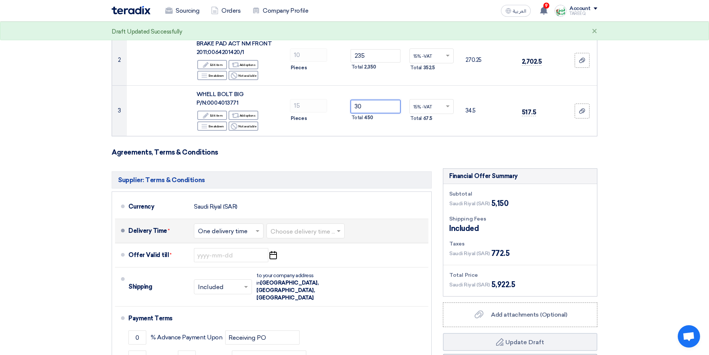
type input "30"
click at [289, 233] on input "text" at bounding box center [306, 231] width 71 height 11
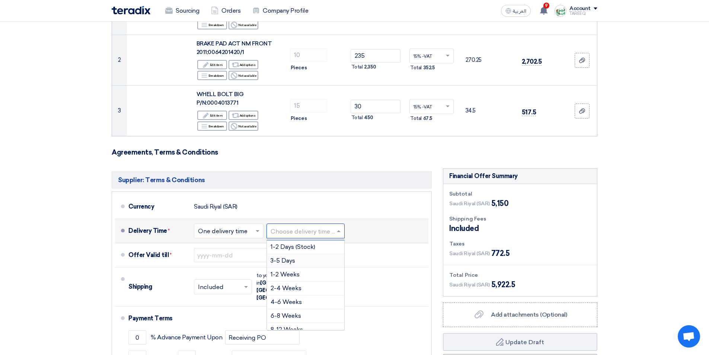
click at [283, 263] on span "3-5 Days" at bounding box center [283, 260] width 25 height 7
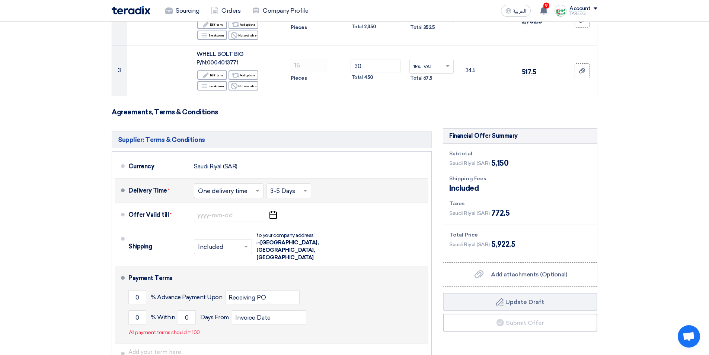
scroll to position [261, 0]
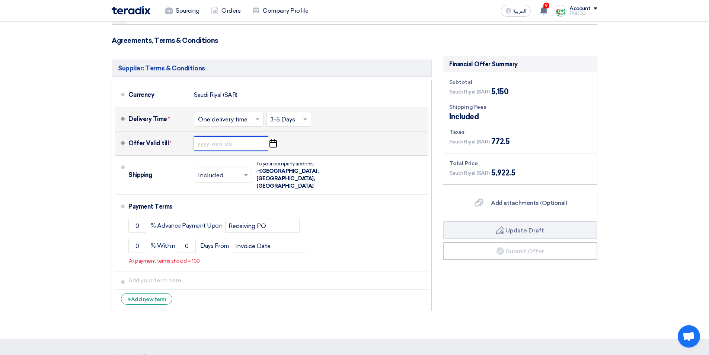
click at [219, 144] on input at bounding box center [231, 143] width 74 height 14
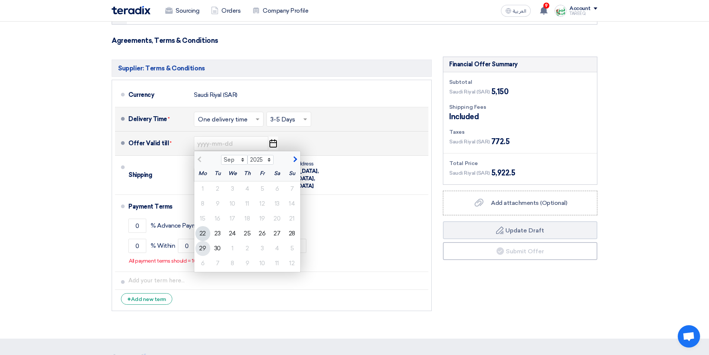
click at [203, 248] on div "29" at bounding box center [202, 248] width 15 height 15
type input "[DATE]"
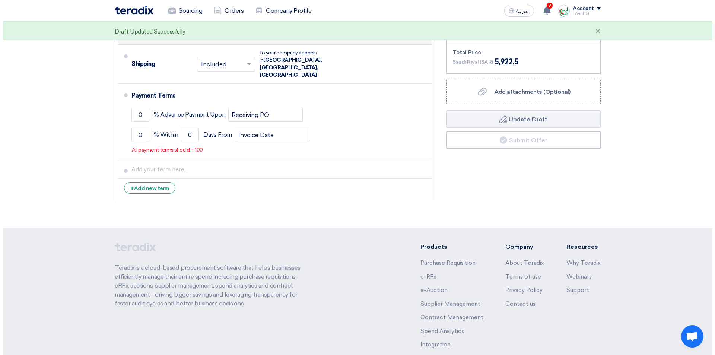
scroll to position [372, 0]
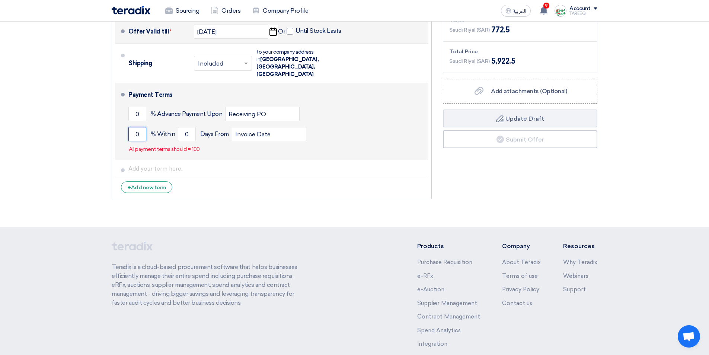
click at [132, 127] on input "0" at bounding box center [137, 134] width 18 height 14
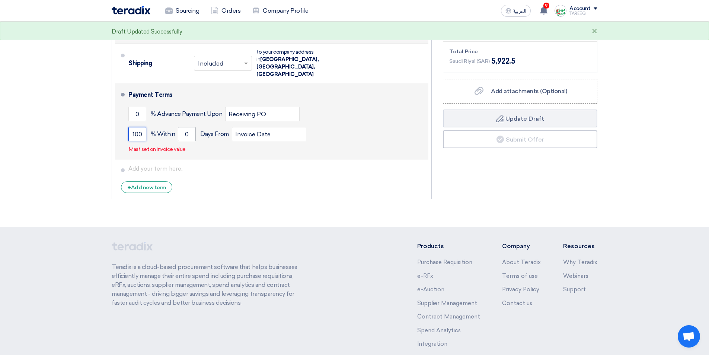
type input "100"
click at [181, 127] on input "0" at bounding box center [187, 134] width 18 height 14
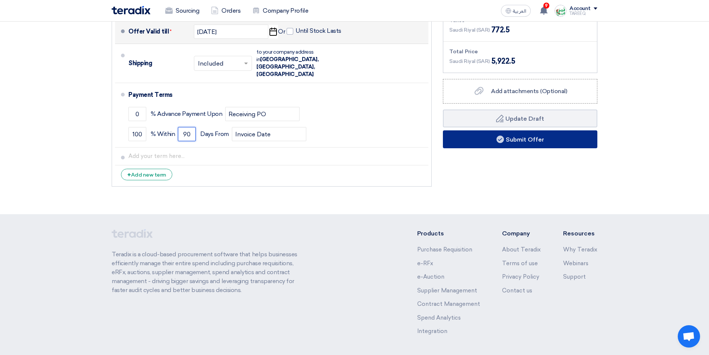
type input "90"
click at [534, 144] on button "Submit Offer" at bounding box center [520, 139] width 155 height 18
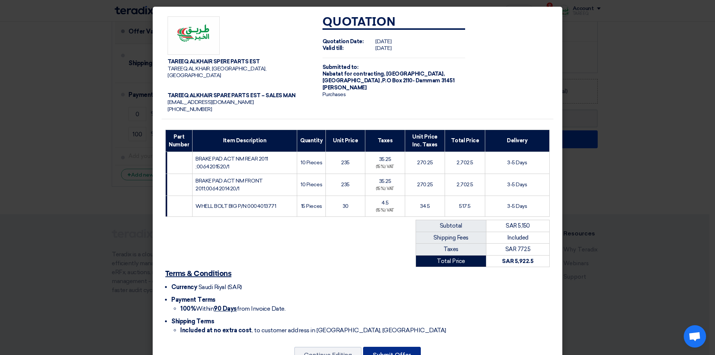
click at [373, 347] on button "Submit Offer" at bounding box center [392, 355] width 58 height 16
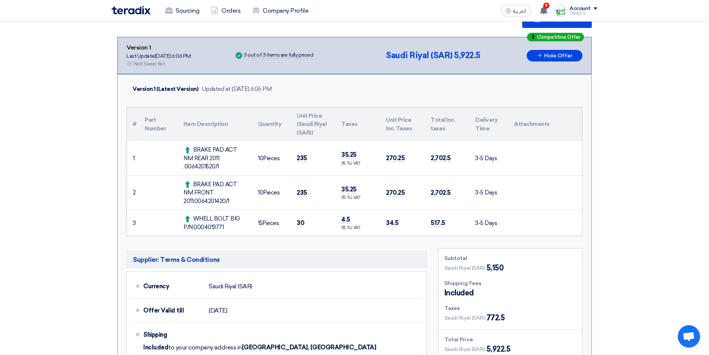
scroll to position [149, 0]
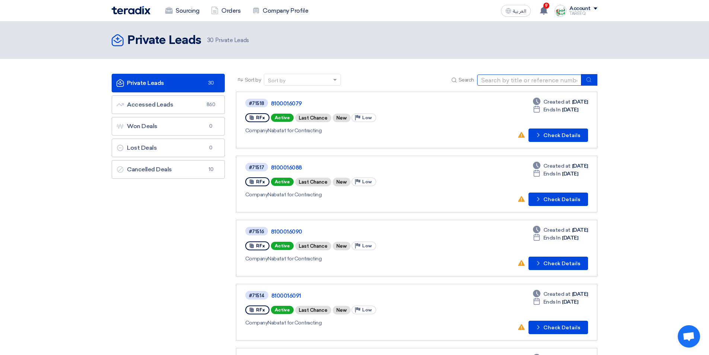
drag, startPoint x: 530, startPoint y: 85, endPoint x: 516, endPoint y: 85, distance: 13.8
click at [530, 84] on input at bounding box center [529, 79] width 104 height 11
type input "70804"
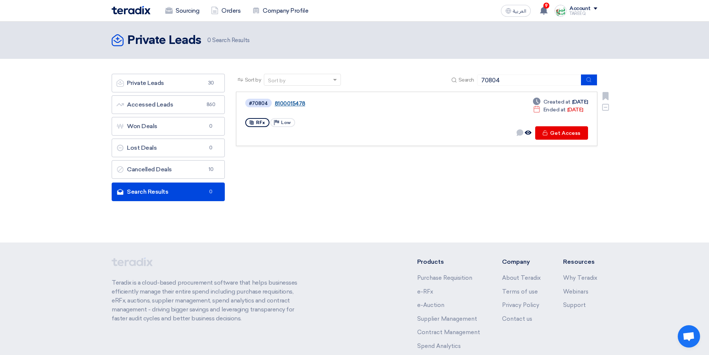
click at [295, 102] on link "8100015478" at bounding box center [368, 103] width 186 height 7
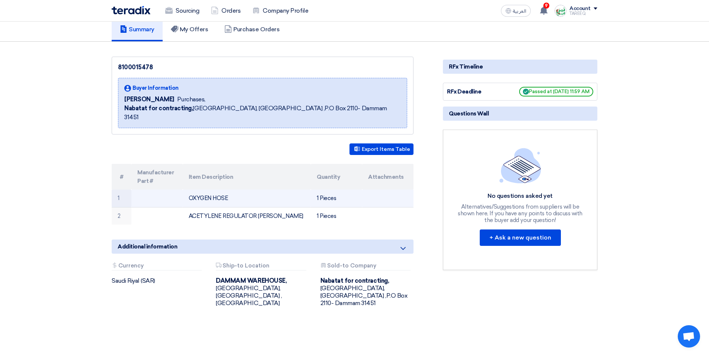
scroll to position [74, 0]
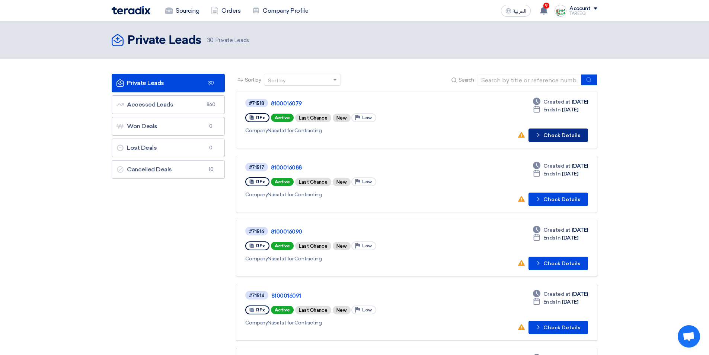
click at [561, 132] on button "Check details Check Details" at bounding box center [559, 134] width 60 height 13
click at [552, 198] on button "Check details Check Details" at bounding box center [559, 198] width 60 height 13
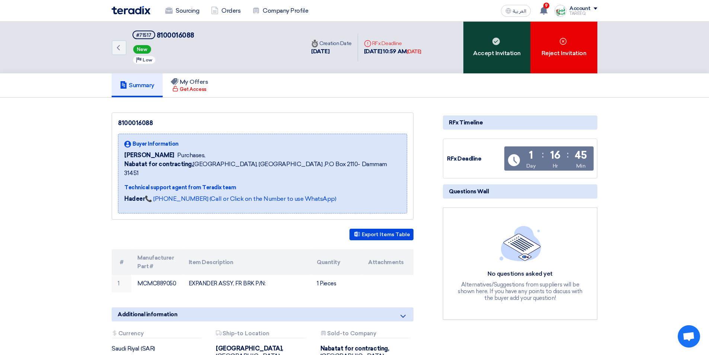
click at [476, 55] on div "Accept Invitation" at bounding box center [497, 48] width 67 height 52
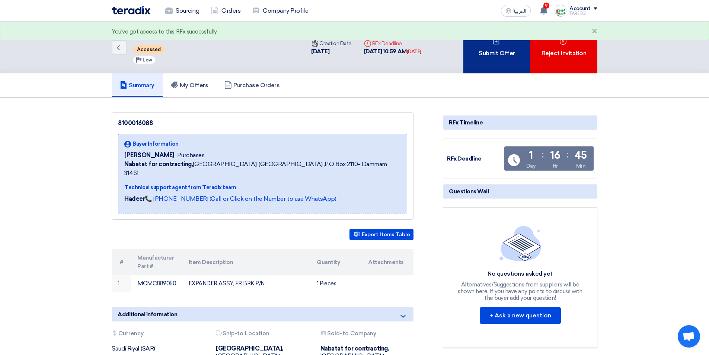
click at [476, 57] on div "Submit Offer" at bounding box center [497, 48] width 67 height 52
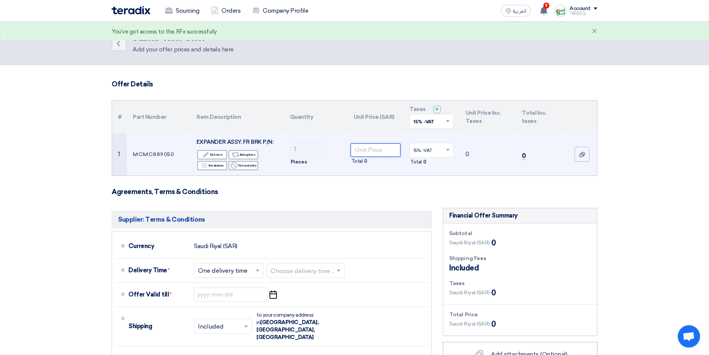
click at [382, 149] on input "number" at bounding box center [376, 149] width 50 height 13
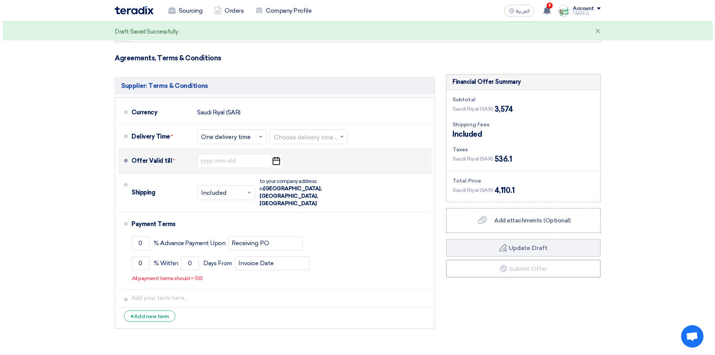
scroll to position [149, 0]
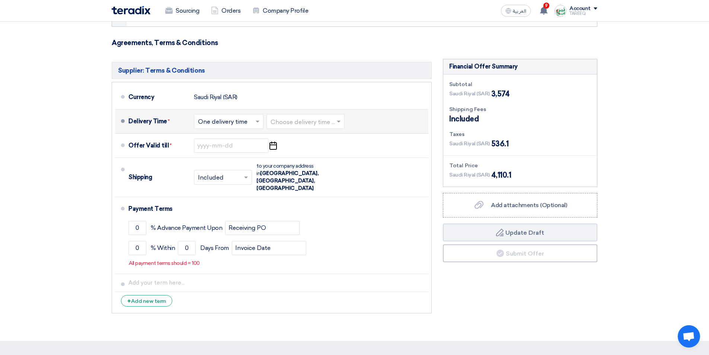
type input "3574"
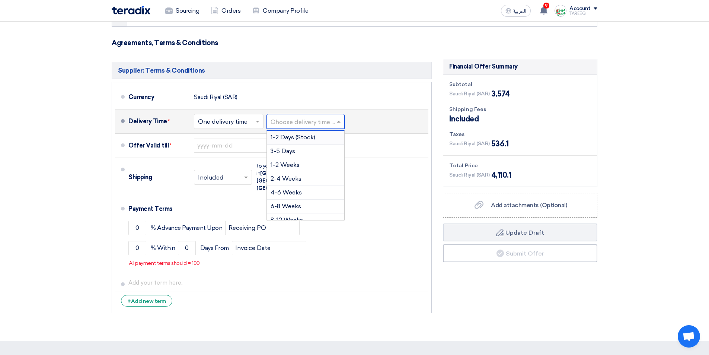
click at [302, 124] on input "text" at bounding box center [306, 122] width 71 height 11
click at [286, 153] on span "3-5 Days" at bounding box center [283, 150] width 25 height 7
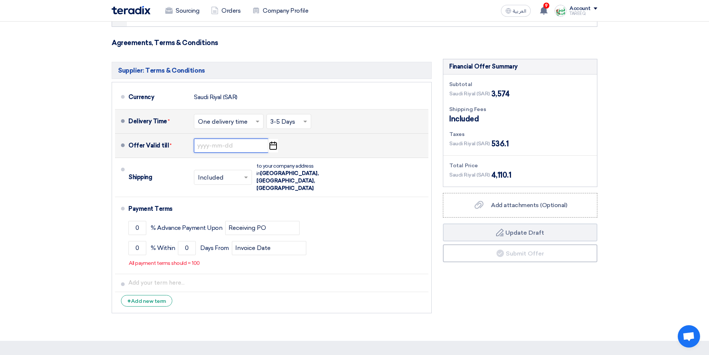
click at [230, 147] on input at bounding box center [231, 146] width 74 height 14
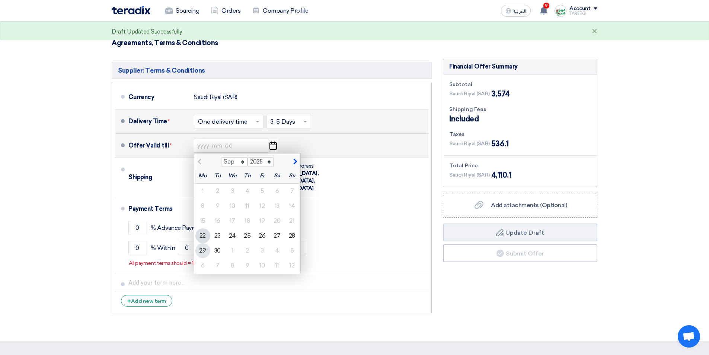
click at [203, 251] on div "29" at bounding box center [202, 250] width 15 height 15
type input "[DATE]"
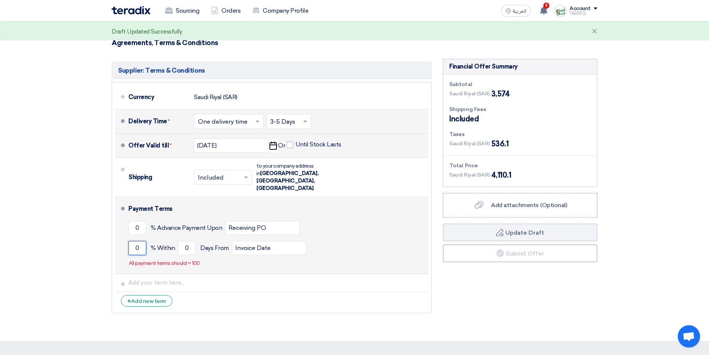
click at [136, 241] on input "0" at bounding box center [137, 248] width 18 height 14
type input "100"
click at [177, 238] on div "100 % [DATE] From Invoice Date" at bounding box center [276, 248] width 297 height 20
click at [183, 241] on input "0" at bounding box center [187, 248] width 18 height 14
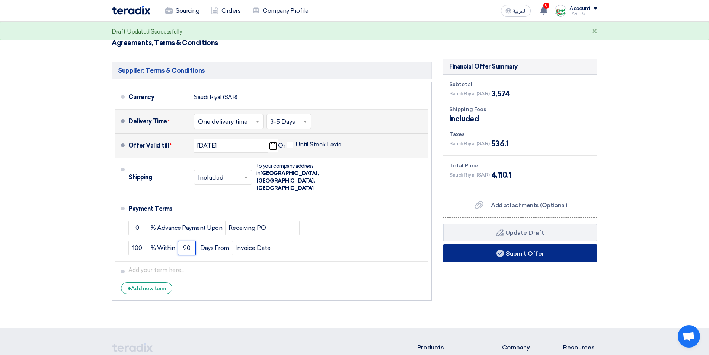
type input "90"
click at [496, 250] on button "Submit Offer" at bounding box center [520, 253] width 155 height 18
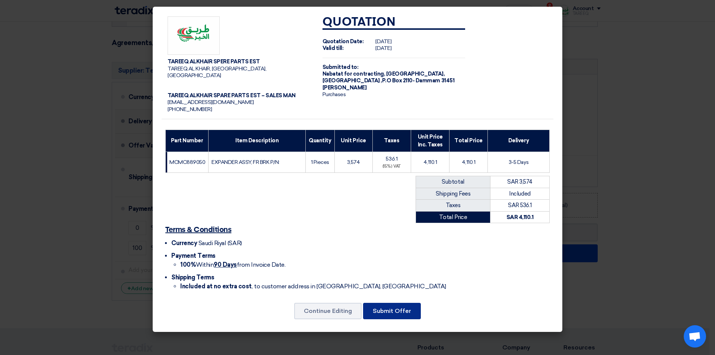
click at [411, 303] on button "Submit Offer" at bounding box center [392, 311] width 58 height 16
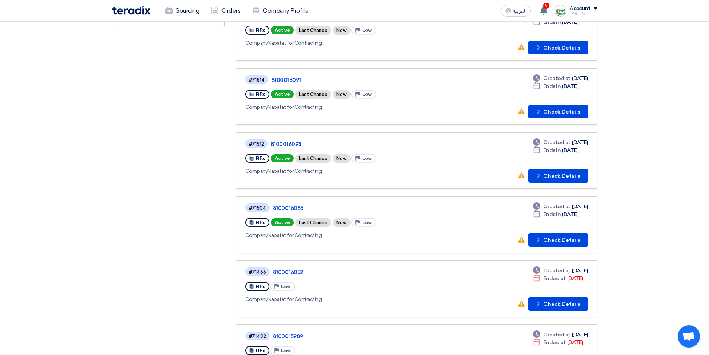
scroll to position [205, 0]
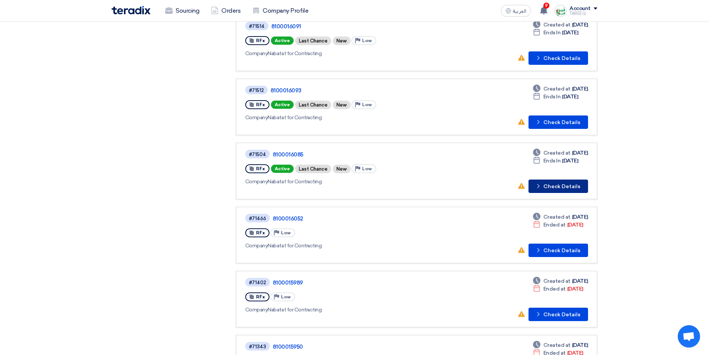
click at [569, 184] on button "Check details Check Details" at bounding box center [559, 185] width 60 height 13
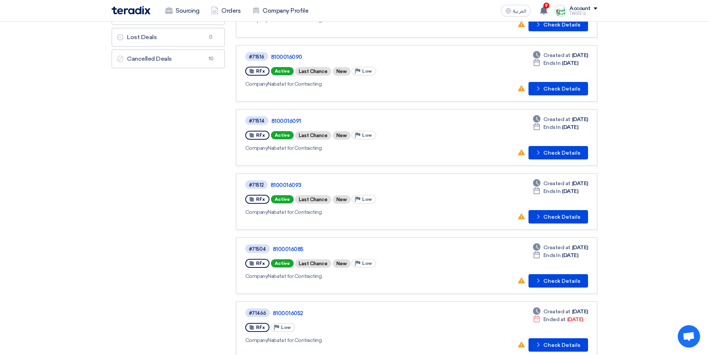
scroll to position [149, 0]
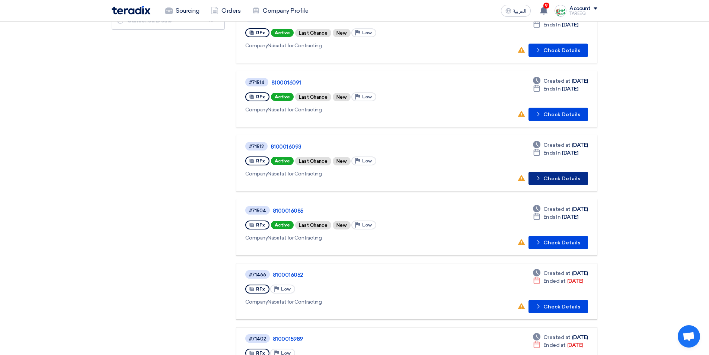
click at [569, 178] on button "Check details Check Details" at bounding box center [559, 178] width 60 height 13
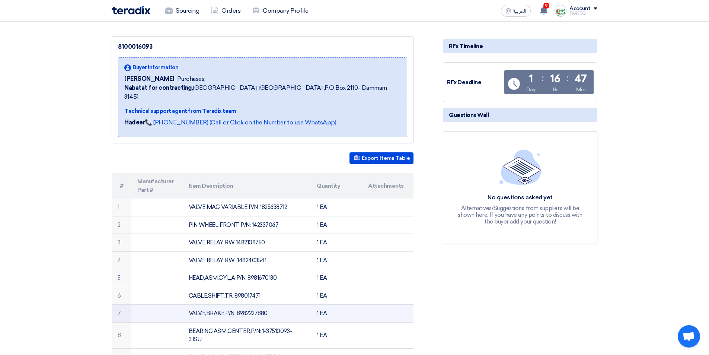
scroll to position [74, 0]
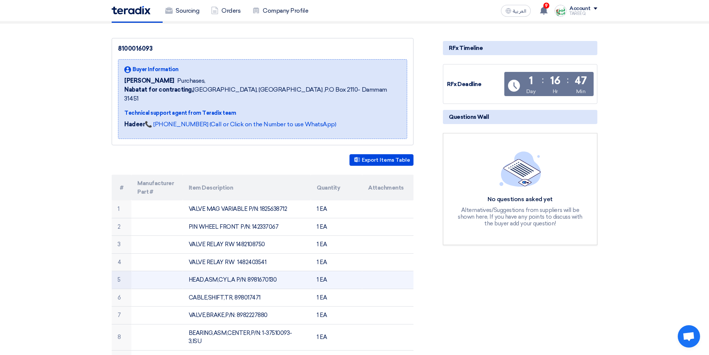
click at [267, 271] on td "HEAD,ASM,CYL,A P/N: 8981670130" at bounding box center [247, 280] width 128 height 18
copy td "8981670130"
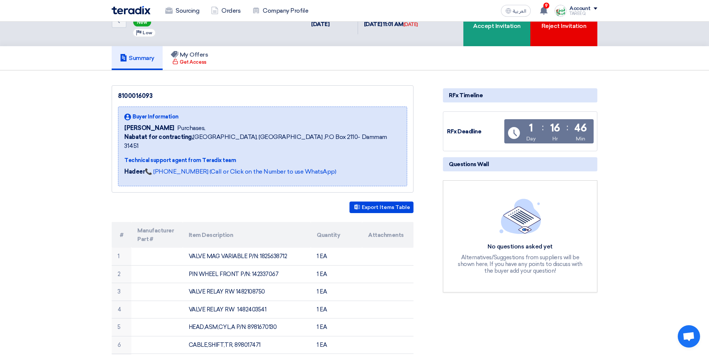
scroll to position [0, 0]
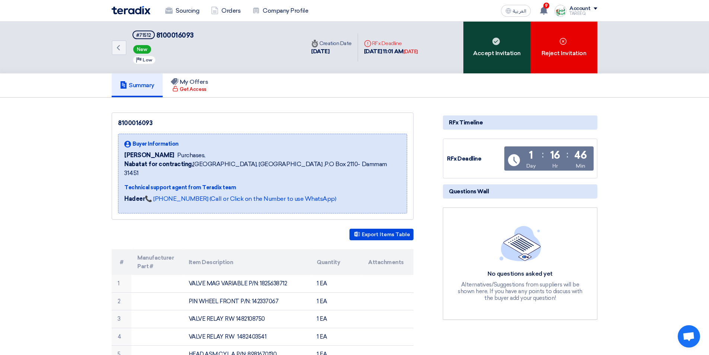
click at [492, 43] on div "Accept Invitation" at bounding box center [497, 48] width 67 height 52
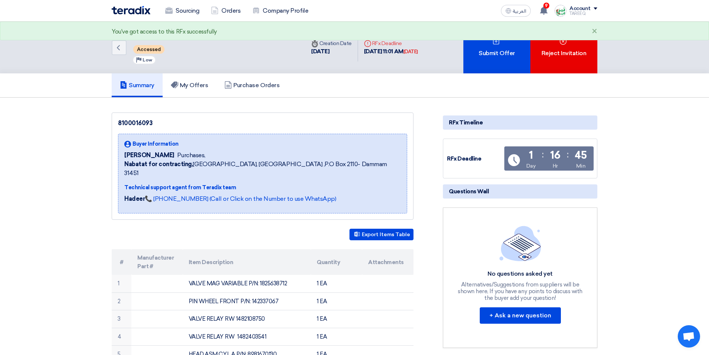
click at [492, 43] on div "Submit Offer" at bounding box center [497, 48] width 67 height 52
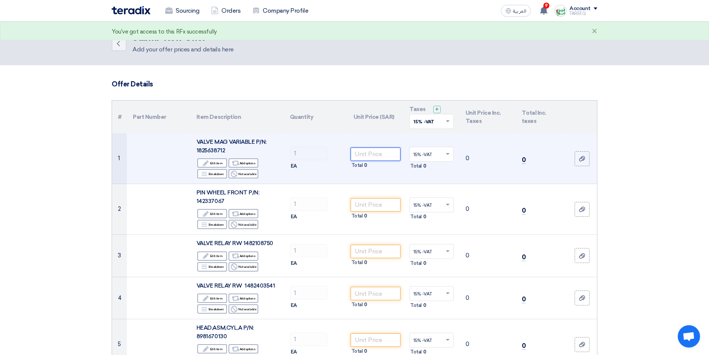
click at [386, 148] on input "number" at bounding box center [376, 153] width 50 height 13
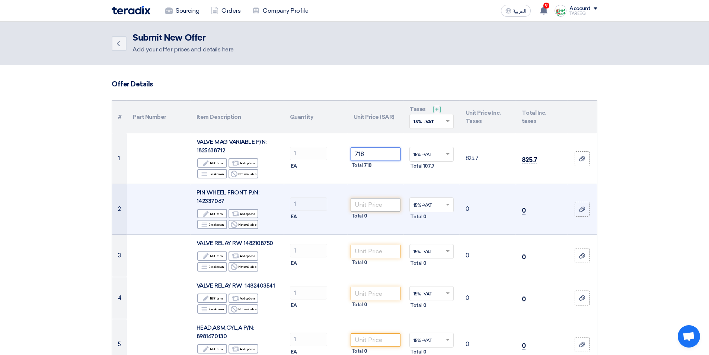
type input "718"
click at [370, 204] on input "number" at bounding box center [376, 204] width 50 height 13
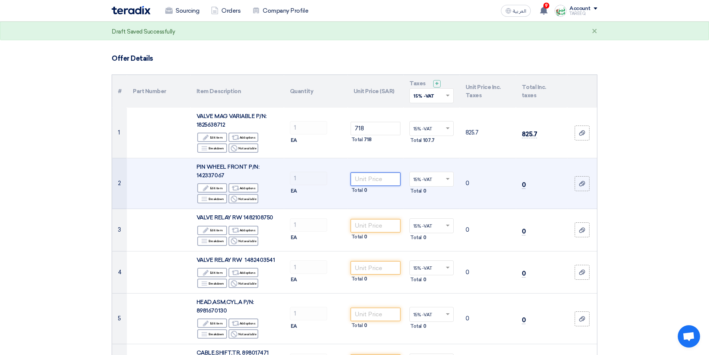
scroll to position [112, 0]
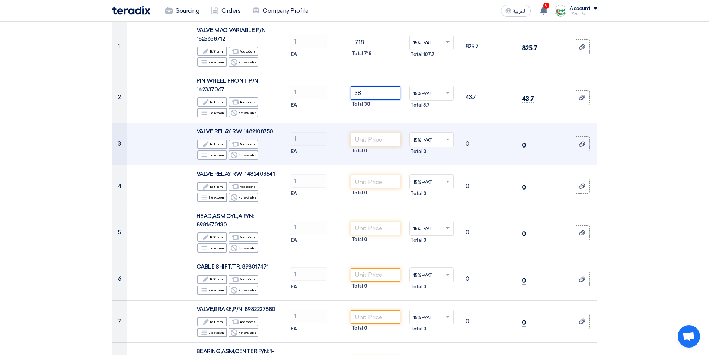
type input "38"
click at [374, 141] on input "number" at bounding box center [376, 139] width 50 height 13
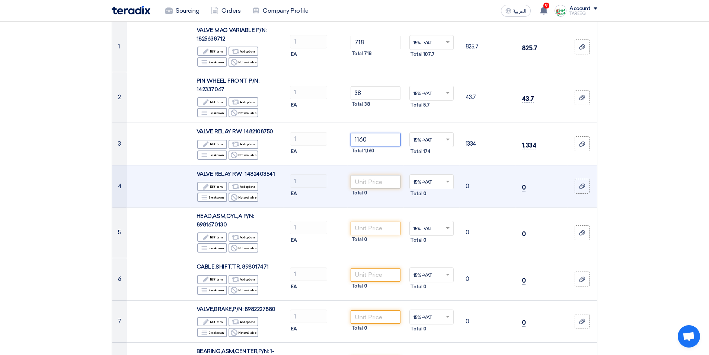
type input "1160"
click at [369, 184] on input "number" at bounding box center [376, 181] width 50 height 13
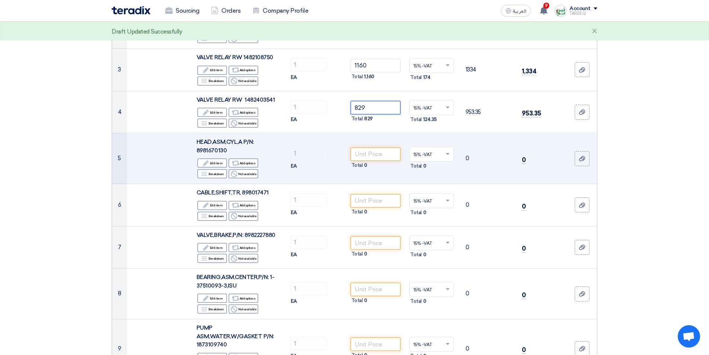
scroll to position [186, 0]
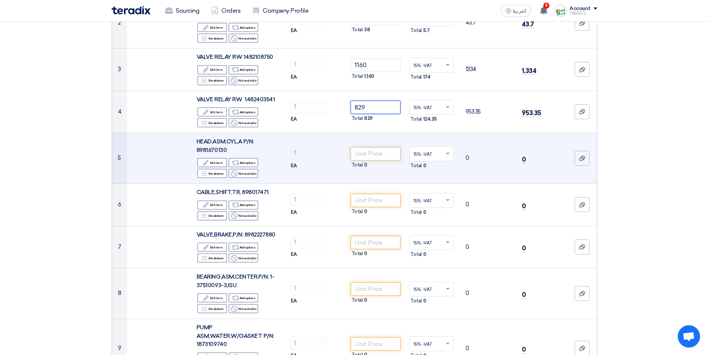
type input "829"
click at [367, 157] on input "number" at bounding box center [376, 153] width 50 height 13
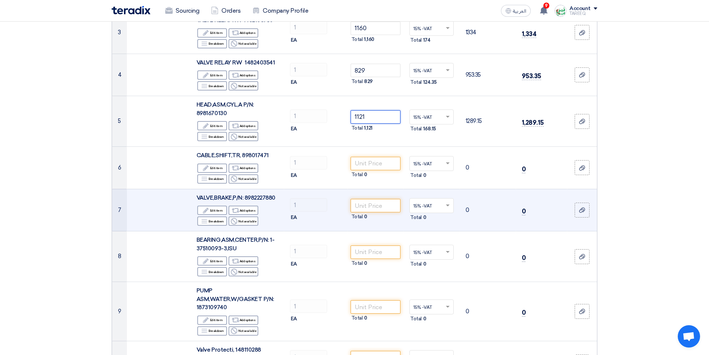
scroll to position [223, 0]
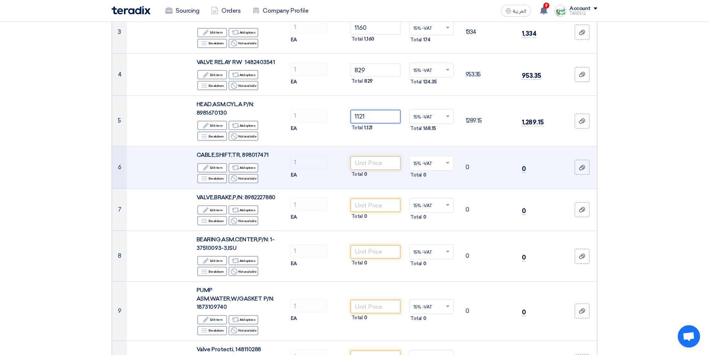
type input "1121"
click at [373, 165] on input "number" at bounding box center [376, 162] width 50 height 13
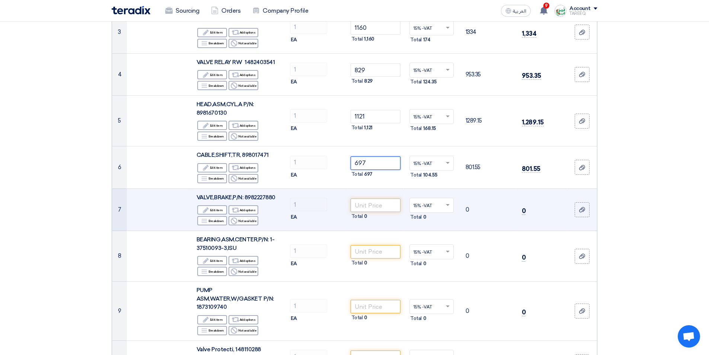
type input "697"
click at [367, 206] on input "number" at bounding box center [376, 204] width 50 height 13
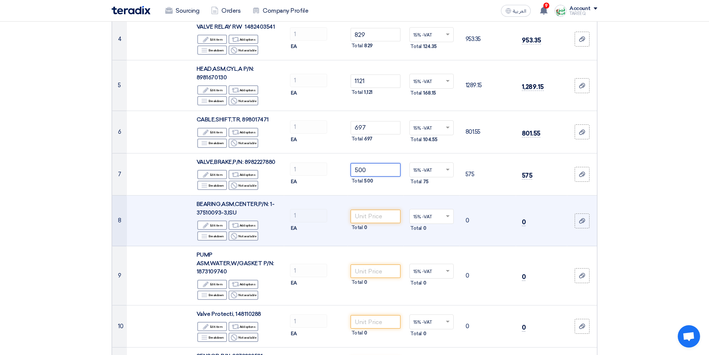
scroll to position [298, 0]
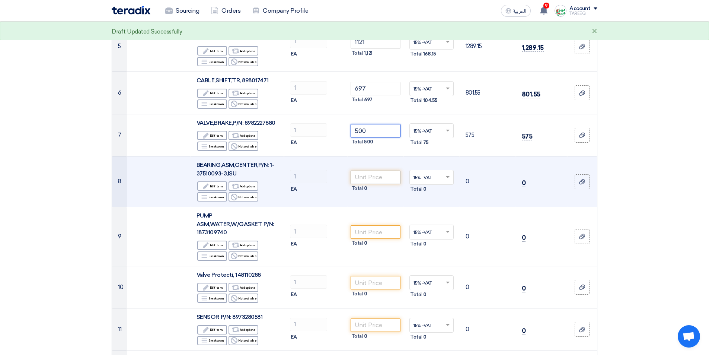
type input "500"
click at [382, 180] on input "number" at bounding box center [376, 177] width 50 height 13
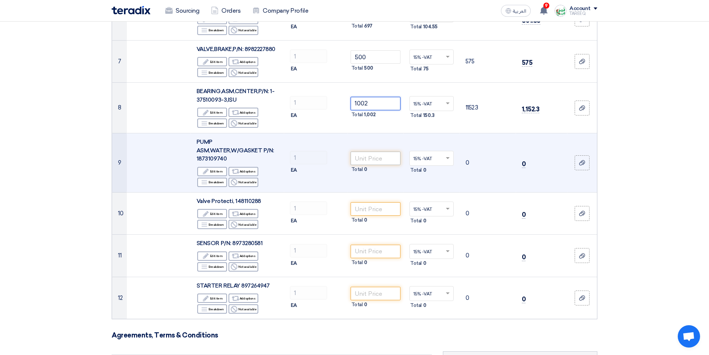
scroll to position [372, 0]
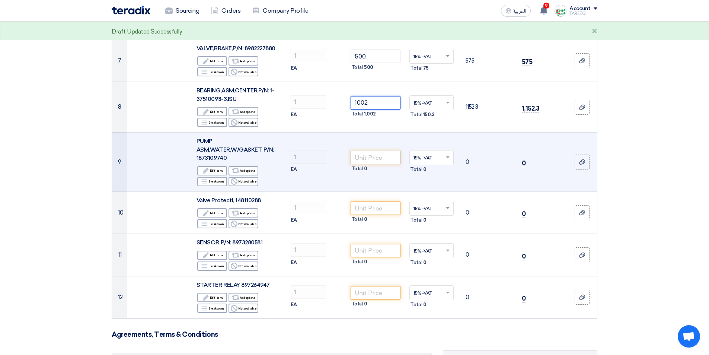
type input "1002"
click at [379, 151] on input "number" at bounding box center [376, 157] width 50 height 13
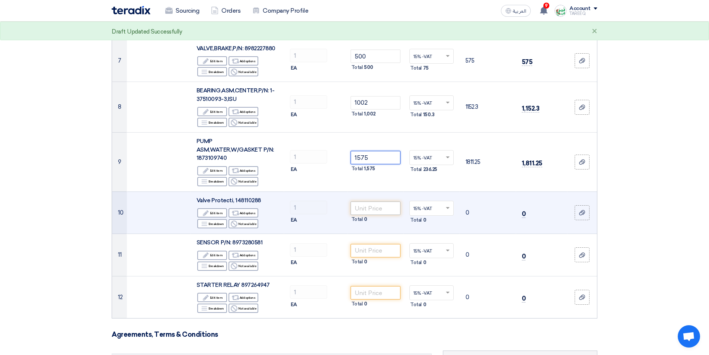
type input "1575"
click at [360, 211] on input "number" at bounding box center [376, 207] width 50 height 13
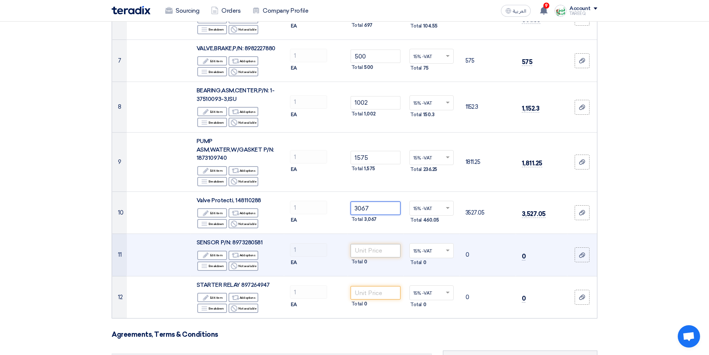
type input "3067"
click at [375, 252] on input "number" at bounding box center [376, 250] width 50 height 13
click at [372, 249] on input "number" at bounding box center [376, 250] width 50 height 13
type input "464"
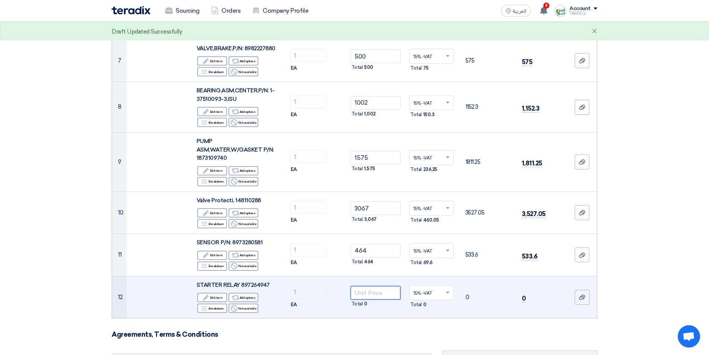
click at [366, 287] on input "number" at bounding box center [376, 292] width 50 height 13
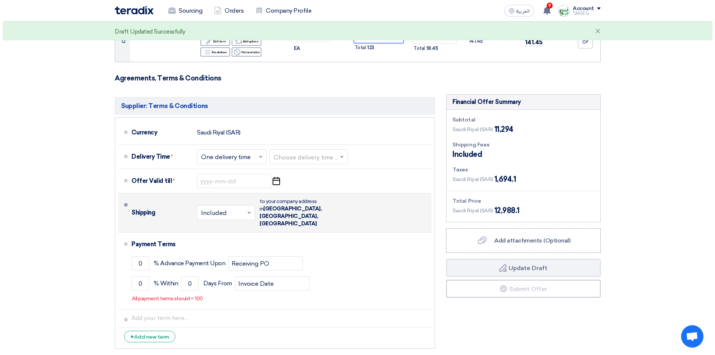
scroll to position [633, 0]
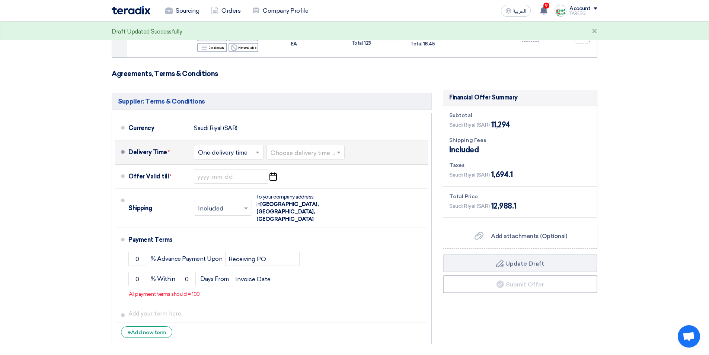
type input "123"
click at [297, 155] on input "text" at bounding box center [306, 153] width 71 height 11
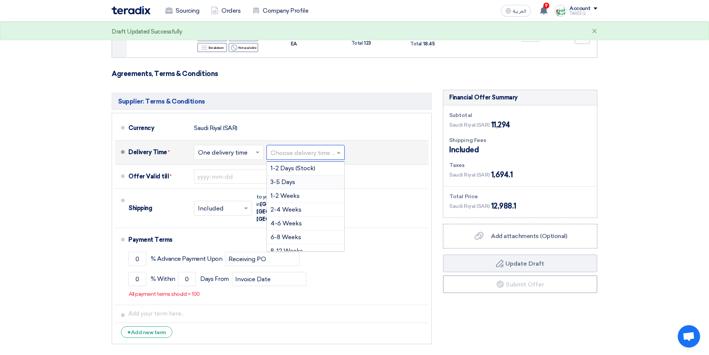
click at [274, 187] on div "3-5 Days" at bounding box center [305, 182] width 77 height 14
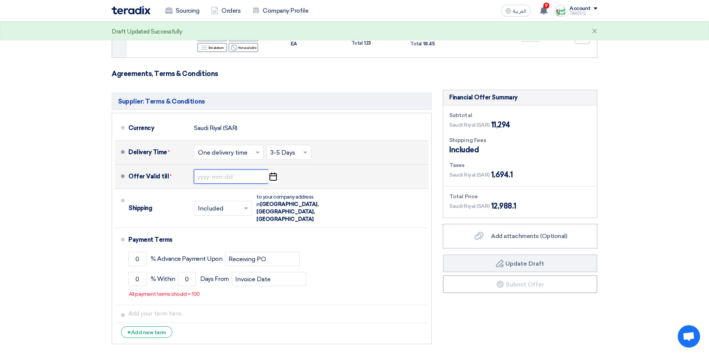
click at [240, 181] on input at bounding box center [231, 176] width 74 height 14
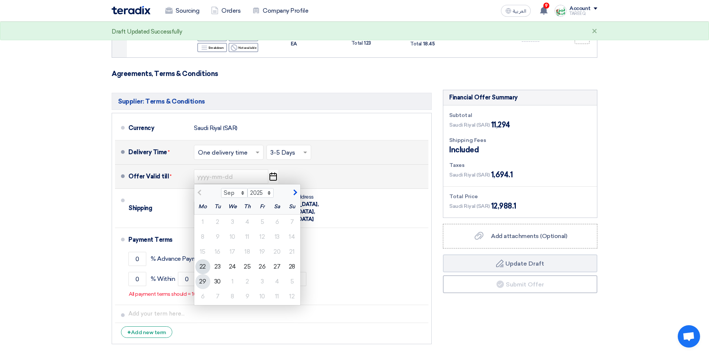
click at [207, 283] on div "29" at bounding box center [202, 281] width 15 height 15
type input "9/29/2025"
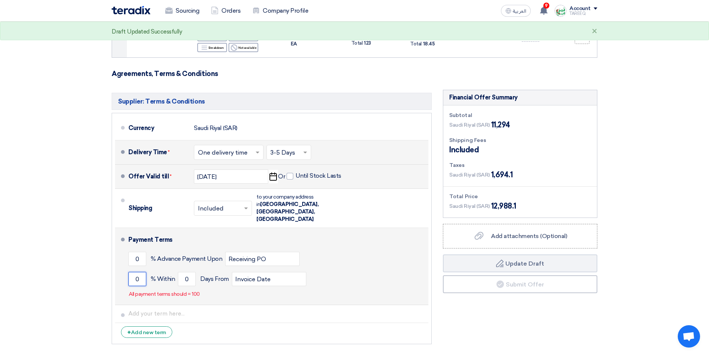
click at [131, 272] on input "0" at bounding box center [137, 279] width 18 height 14
type input "100"
drag, startPoint x: 181, startPoint y: 267, endPoint x: 177, endPoint y: 263, distance: 5.5
click at [181, 272] on input "0" at bounding box center [187, 279] width 18 height 14
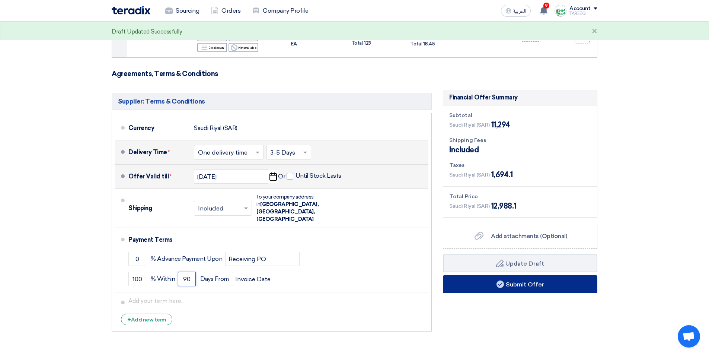
type input "90"
click at [480, 286] on button "Submit Offer" at bounding box center [520, 284] width 155 height 18
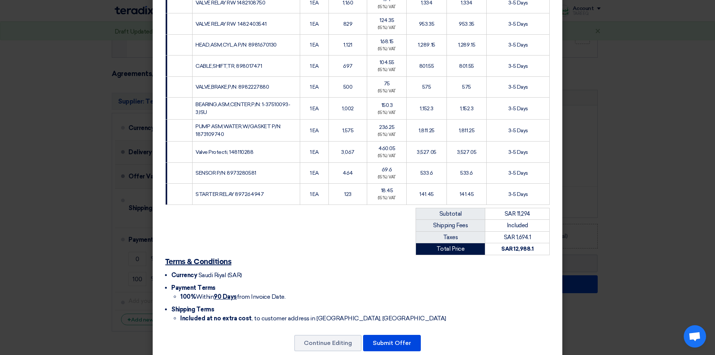
scroll to position [210, 0]
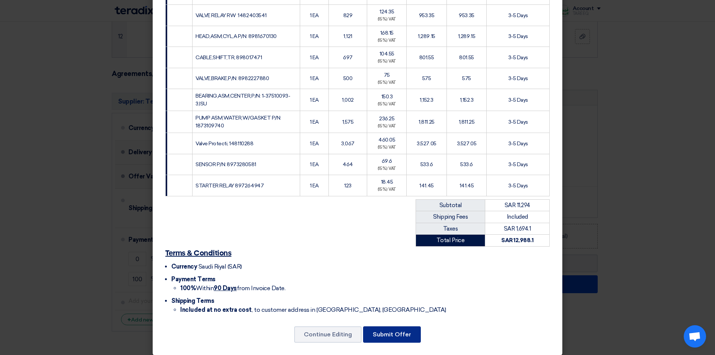
click at [382, 326] on button "Submit Offer" at bounding box center [392, 334] width 58 height 16
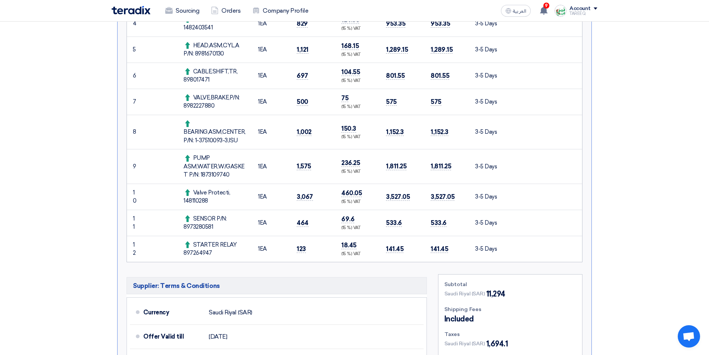
scroll to position [335, 0]
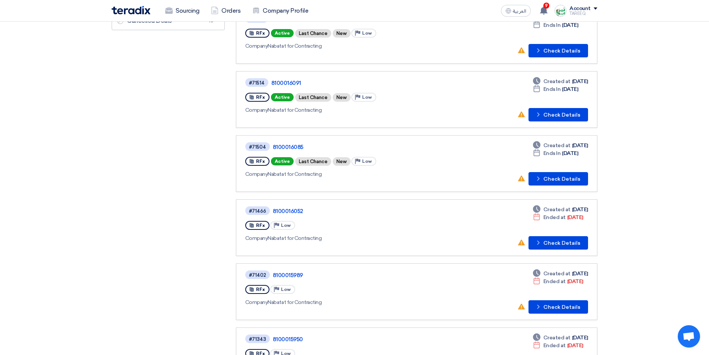
scroll to position [149, 0]
click at [565, 183] on button "Check details Check Details" at bounding box center [559, 178] width 60 height 13
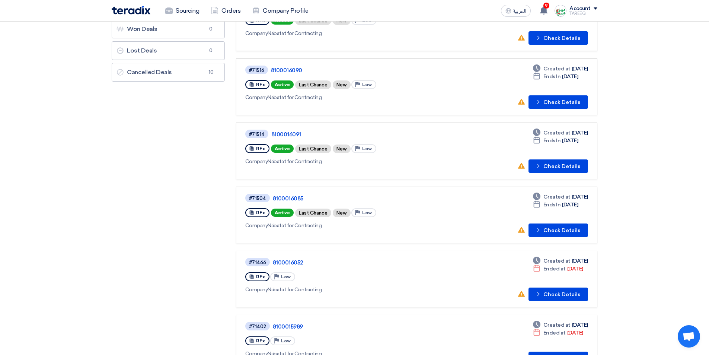
scroll to position [112, 0]
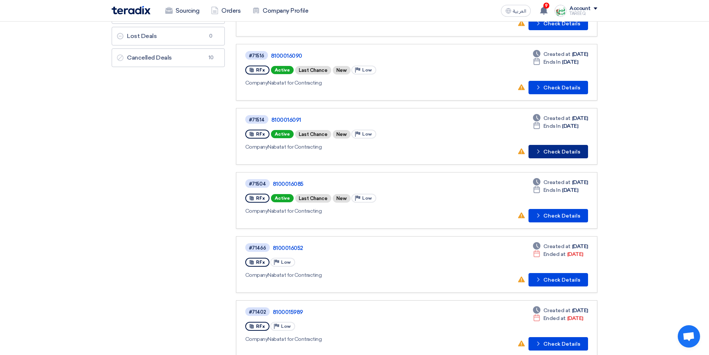
click at [573, 150] on button "Check details Check Details" at bounding box center [559, 151] width 60 height 13
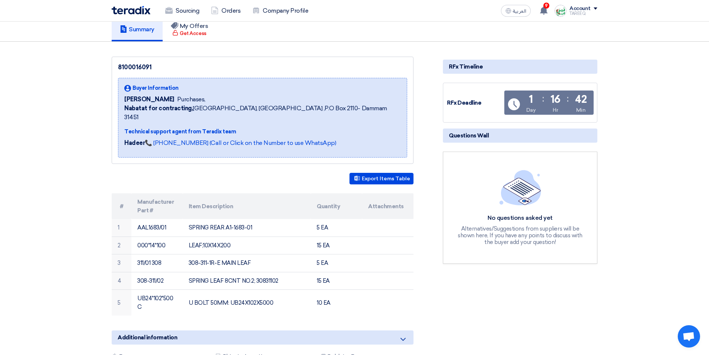
scroll to position [74, 0]
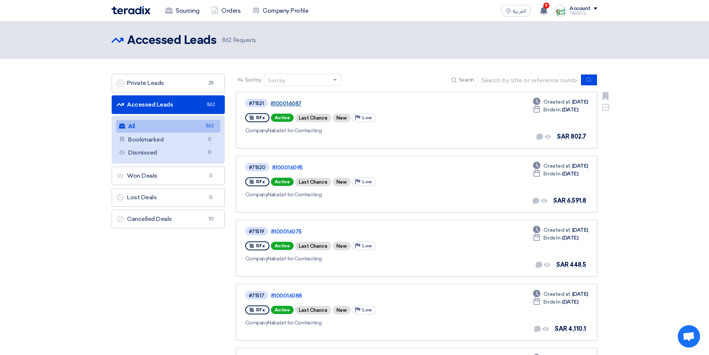
click at [286, 104] on link "8100016087" at bounding box center [364, 103] width 186 height 7
click at [287, 166] on link "8100016095" at bounding box center [365, 167] width 186 height 7
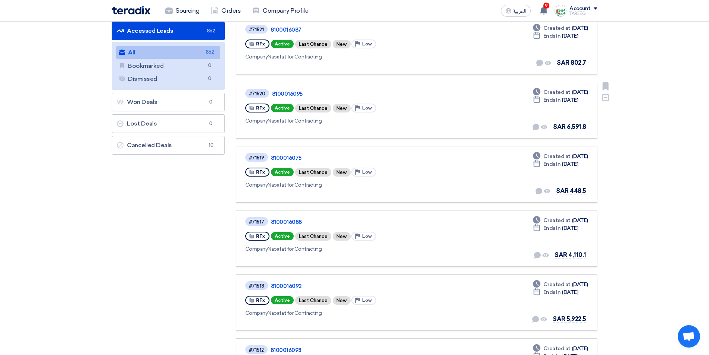
scroll to position [74, 0]
click at [284, 159] on link "8100016075" at bounding box center [364, 157] width 186 height 7
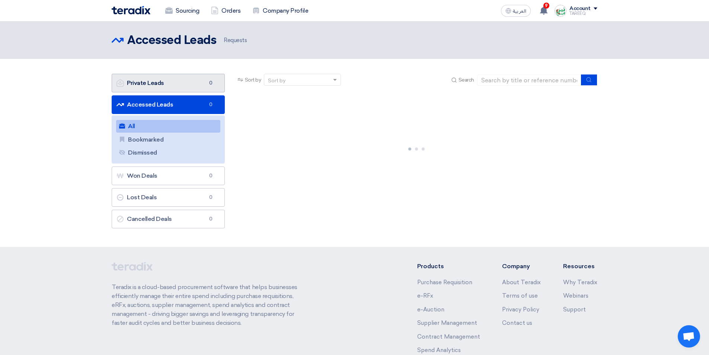
click at [202, 85] on link "Private Leads Private Leads 0" at bounding box center [168, 83] width 113 height 19
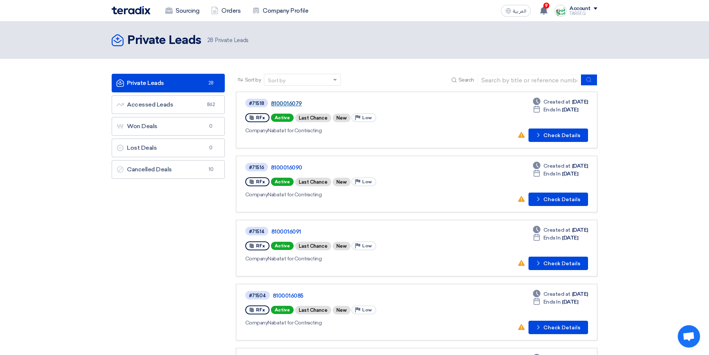
click at [289, 104] on link "8100016079" at bounding box center [364, 103] width 186 height 7
click at [550, 199] on button "Check details Check Details" at bounding box center [559, 198] width 60 height 13
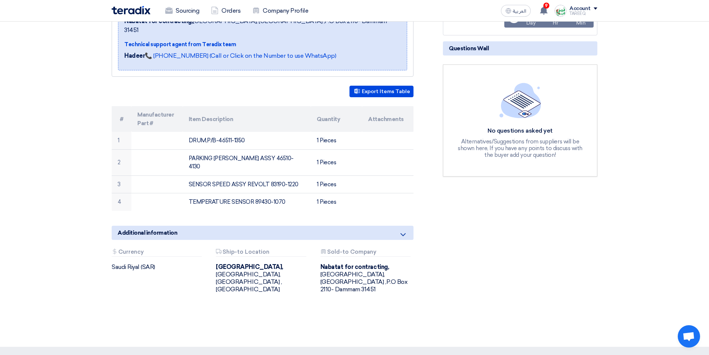
scroll to position [149, 0]
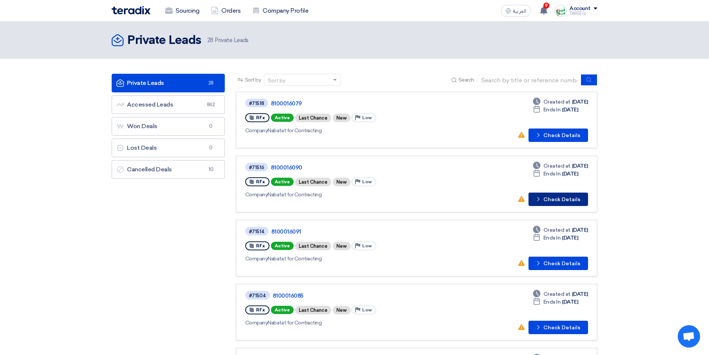
click at [561, 199] on button "Check details Check Details" at bounding box center [559, 198] width 60 height 13
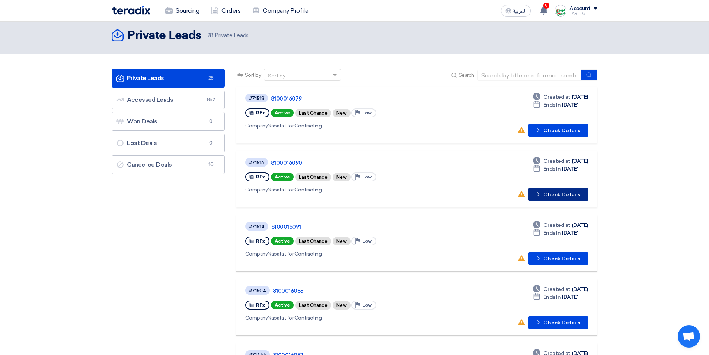
scroll to position [74, 0]
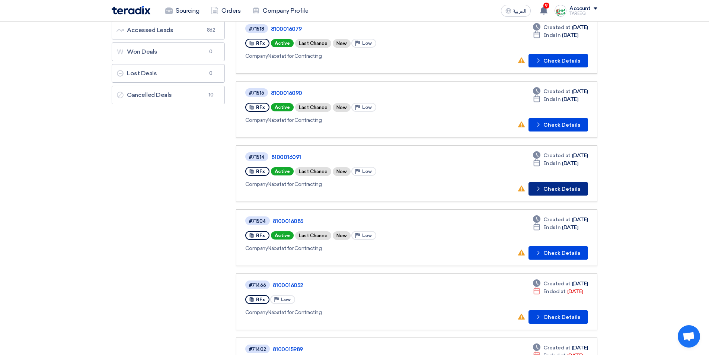
click at [573, 194] on button "Check details Check Details" at bounding box center [559, 188] width 60 height 13
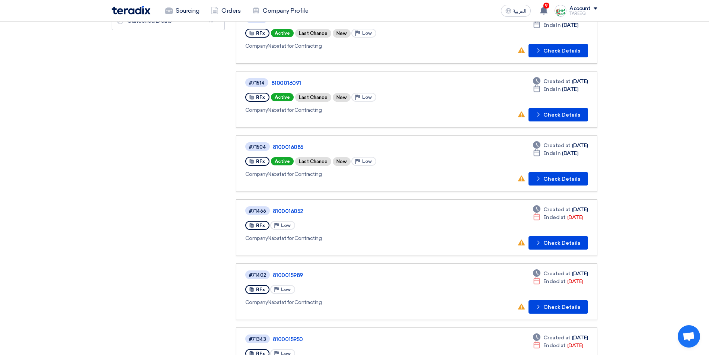
scroll to position [149, 0]
click at [538, 181] on icon "Check details" at bounding box center [538, 178] width 7 height 7
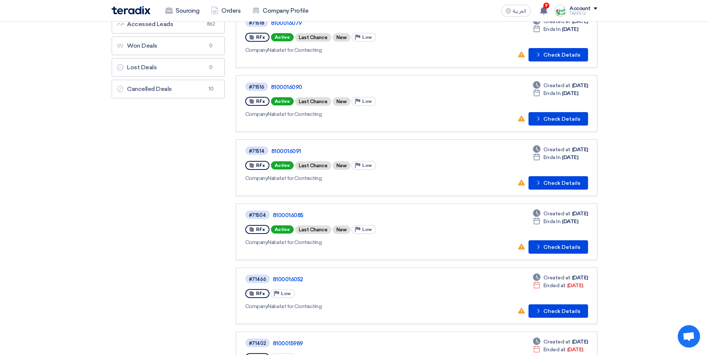
scroll to position [112, 0]
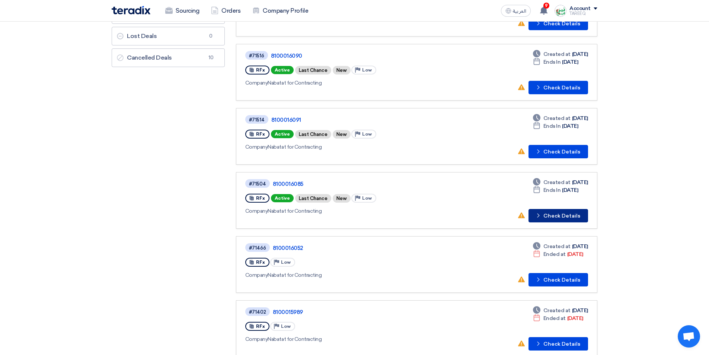
click at [566, 214] on button "Check details Check Details" at bounding box center [559, 215] width 60 height 13
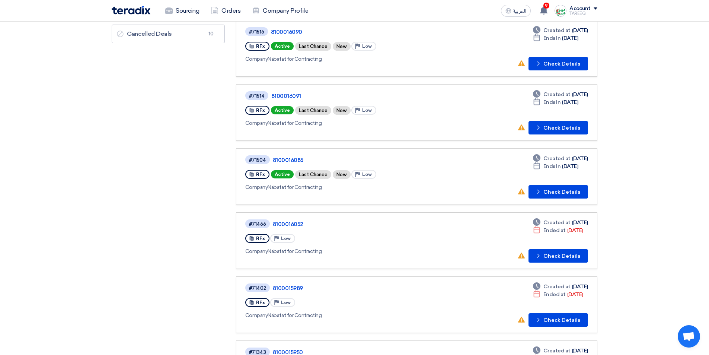
scroll to position [149, 0]
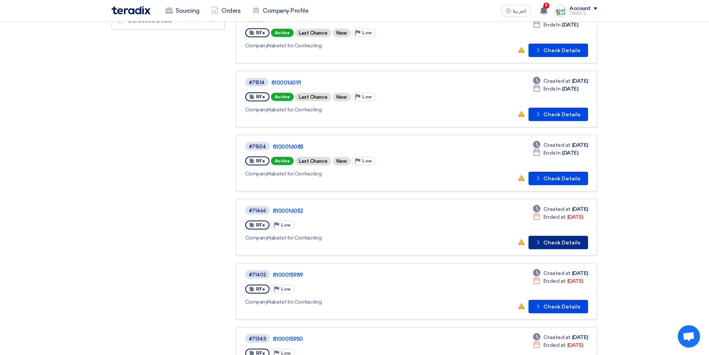
click at [569, 240] on button "Check details Check Details" at bounding box center [559, 242] width 60 height 13
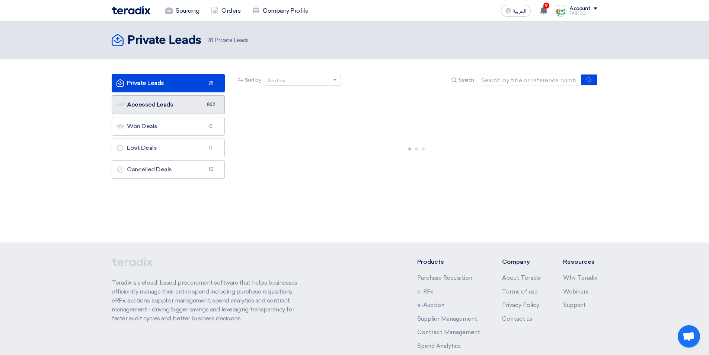
click at [204, 103] on link "Accessed Leads Accessed Leads 862" at bounding box center [168, 104] width 113 height 19
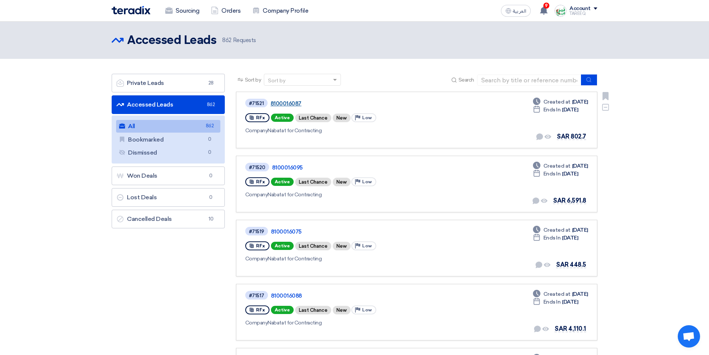
click at [286, 105] on link "8100016087" at bounding box center [364, 103] width 186 height 7
click at [175, 80] on link "Private Leads Private Leads 28" at bounding box center [168, 83] width 113 height 19
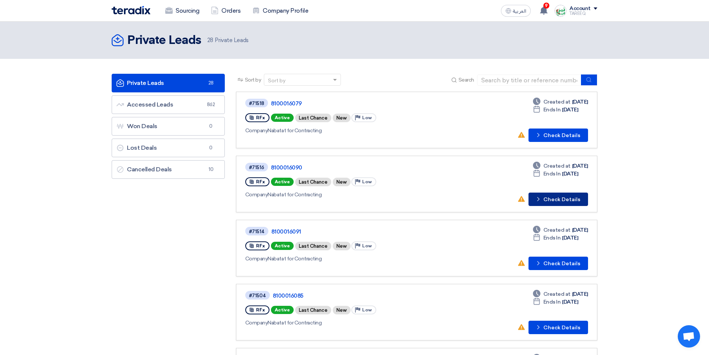
click at [551, 200] on button "Check details Check Details" at bounding box center [559, 198] width 60 height 13
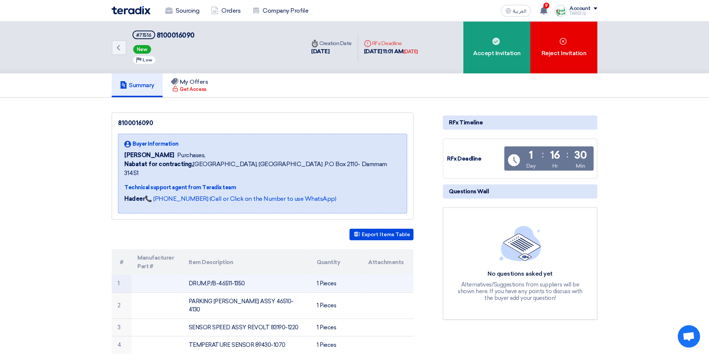
drag, startPoint x: 219, startPoint y: 273, endPoint x: 266, endPoint y: 274, distance: 47.3
click at [266, 275] on td "DRUM,P/B-46511-1350" at bounding box center [247, 283] width 128 height 17
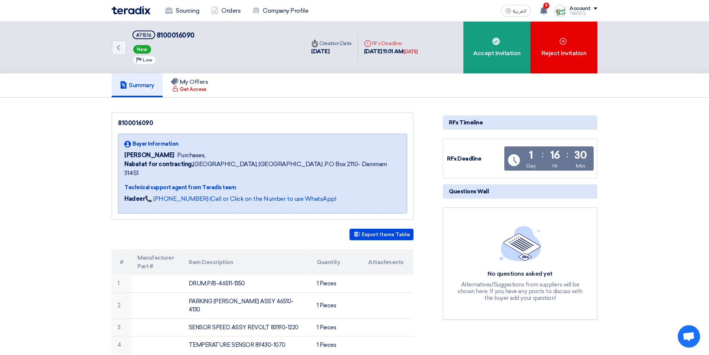
copy td "46511-1350"
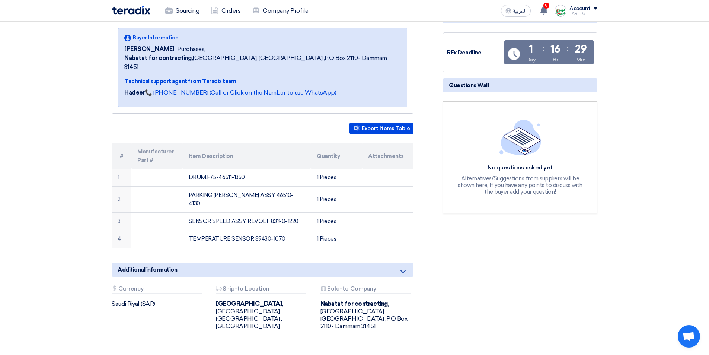
scroll to position [149, 0]
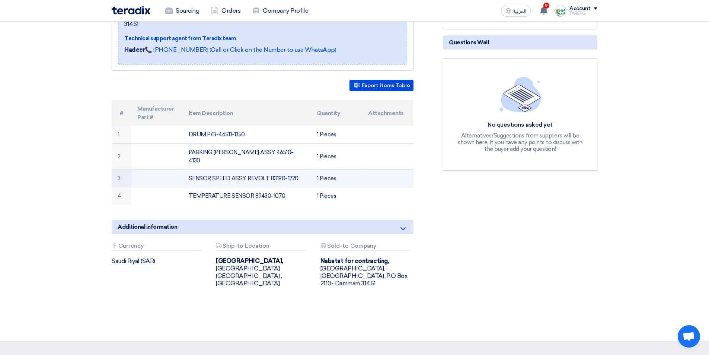
drag, startPoint x: 270, startPoint y: 160, endPoint x: 308, endPoint y: 164, distance: 37.5
click at [308, 169] on td "SENSOR SPEED ASSY REVOLT 83190-1220" at bounding box center [247, 178] width 128 height 18
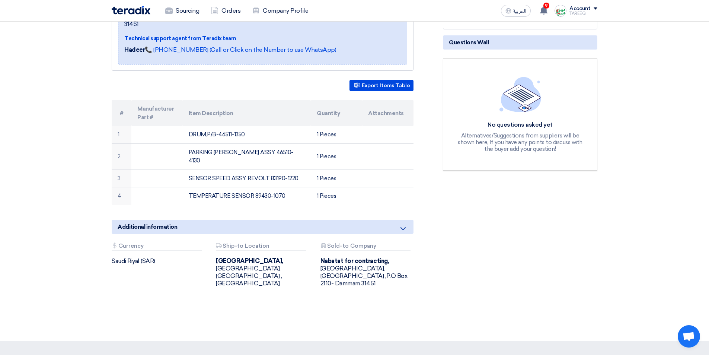
copy td "83190-1220"
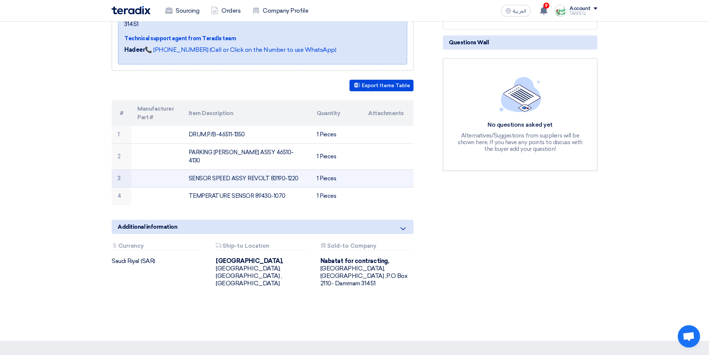
drag, startPoint x: 253, startPoint y: 178, endPoint x: 360, endPoint y: 167, distance: 107.1
click at [360, 167] on tbody "1 DRUM,P/B-46511-1350 1 Pieces 2 PARKING [PERSON_NAME] ASSY 46510-4130 1 Pieces…" at bounding box center [263, 165] width 302 height 79
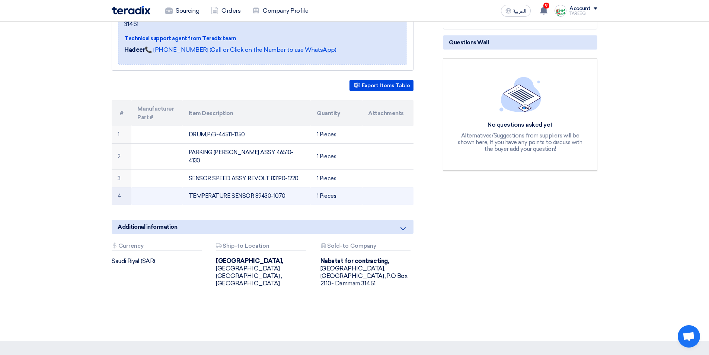
click at [277, 187] on td "TEMPERATURE SENSOR 89430-1070" at bounding box center [247, 195] width 128 height 17
click at [257, 187] on td "TEMPERATURE SENSOR 89430-1070" at bounding box center [247, 195] width 128 height 17
click at [256, 187] on td "TEMPERATURE SENSOR 89430-1070" at bounding box center [247, 195] width 128 height 17
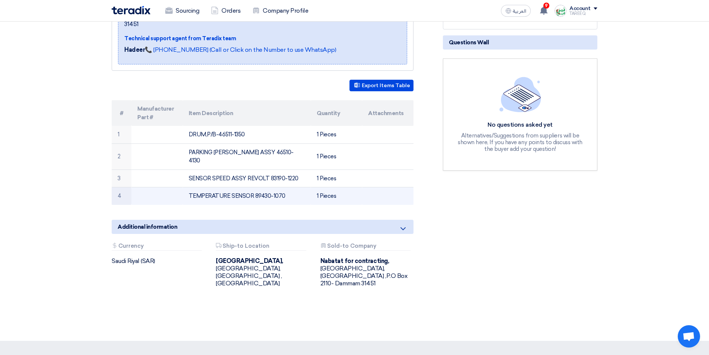
drag, startPoint x: 254, startPoint y: 178, endPoint x: 308, endPoint y: 177, distance: 54.0
click at [308, 187] on td "TEMPERATURE SENSOR 89430-1070" at bounding box center [247, 195] width 128 height 17
copy td "89430-1070"
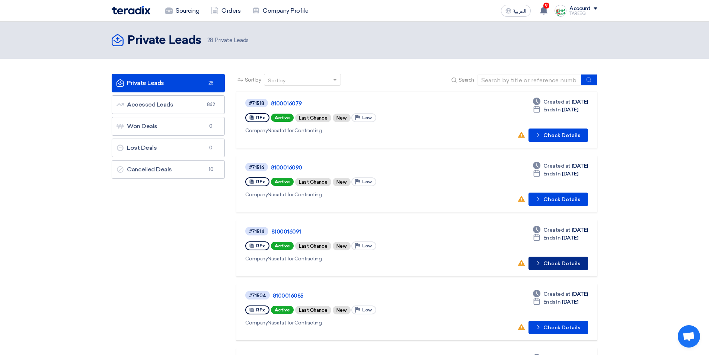
click at [553, 259] on button "Check details Check Details" at bounding box center [559, 263] width 60 height 13
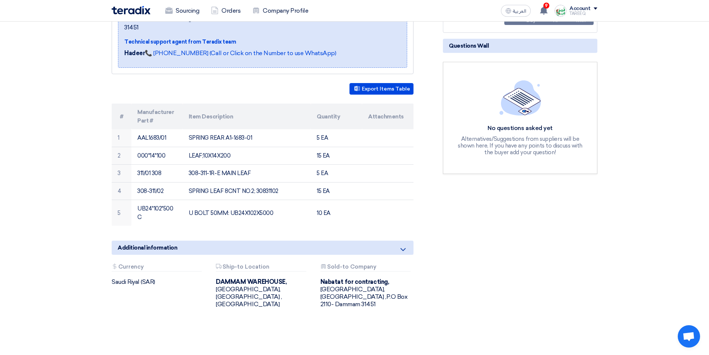
scroll to position [149, 0]
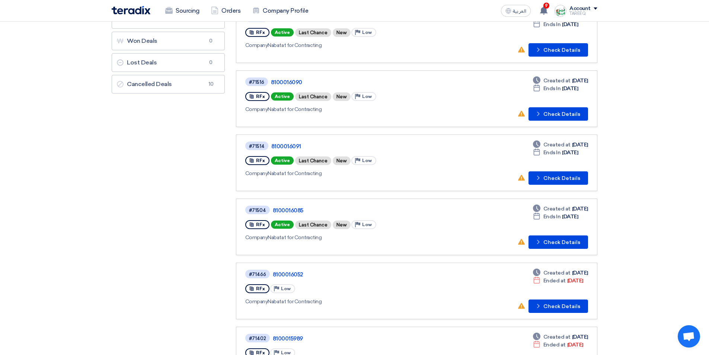
scroll to position [112, 0]
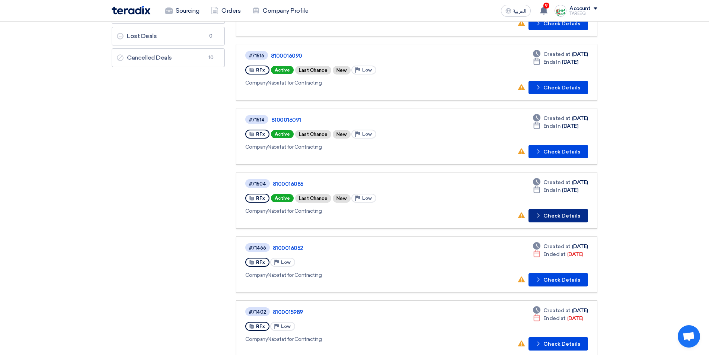
click at [579, 220] on button "Check details Check Details" at bounding box center [559, 215] width 60 height 13
